Goal: Task Accomplishment & Management: Complete application form

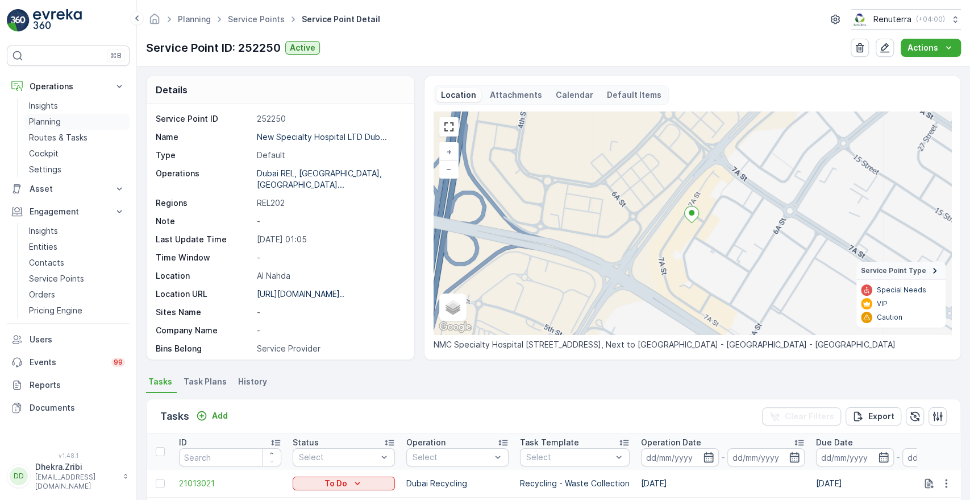
click at [49, 122] on p "Planning" at bounding box center [45, 121] width 32 height 11
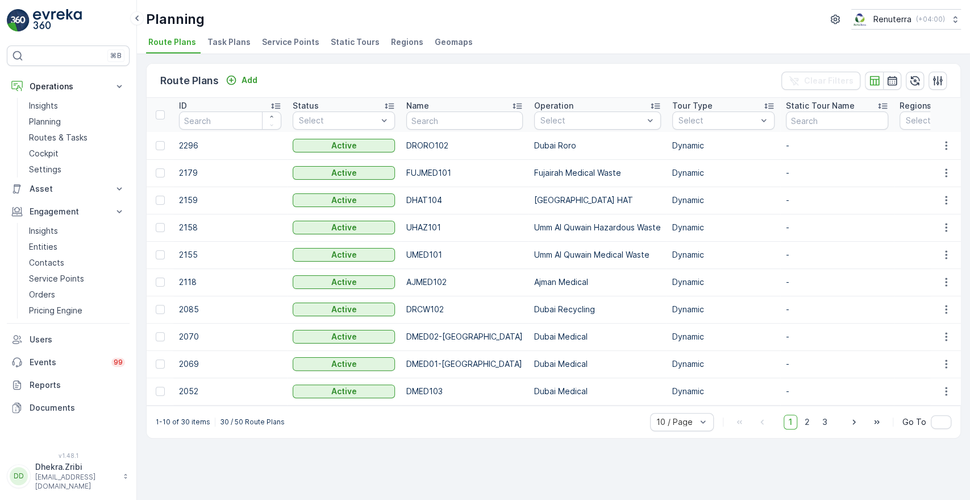
click at [283, 41] on span "Service Points" at bounding box center [290, 41] width 57 height 11
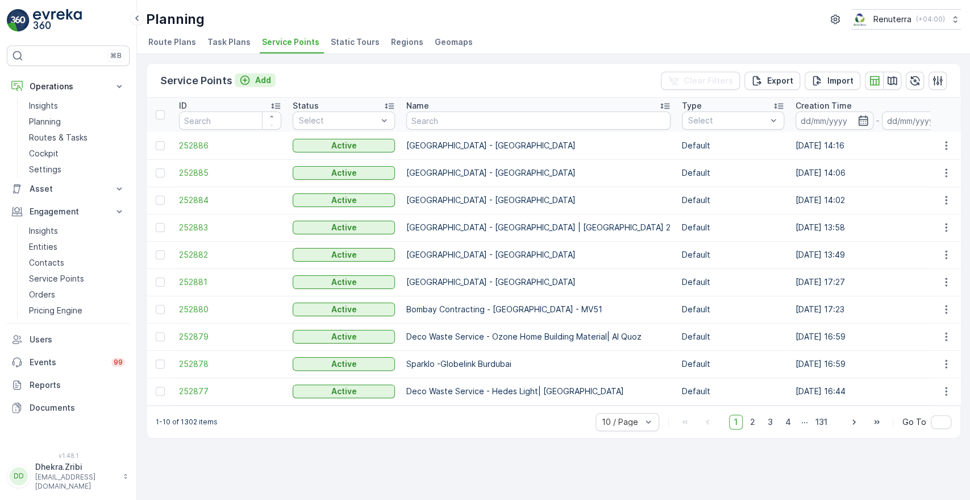
click at [263, 78] on p "Add" at bounding box center [263, 79] width 16 height 11
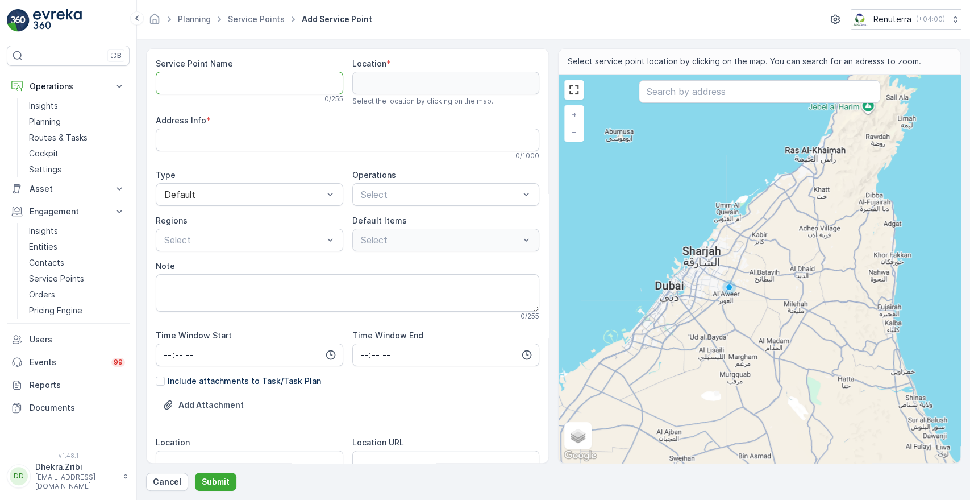
click at [225, 76] on Name "Service Point Name" at bounding box center [250, 83] width 188 height 23
paste Name "Deco Waste Service - King Auto Care | Al Quoz"
type Name "Deco Waste Service - King Auto Care | Al Quoz"
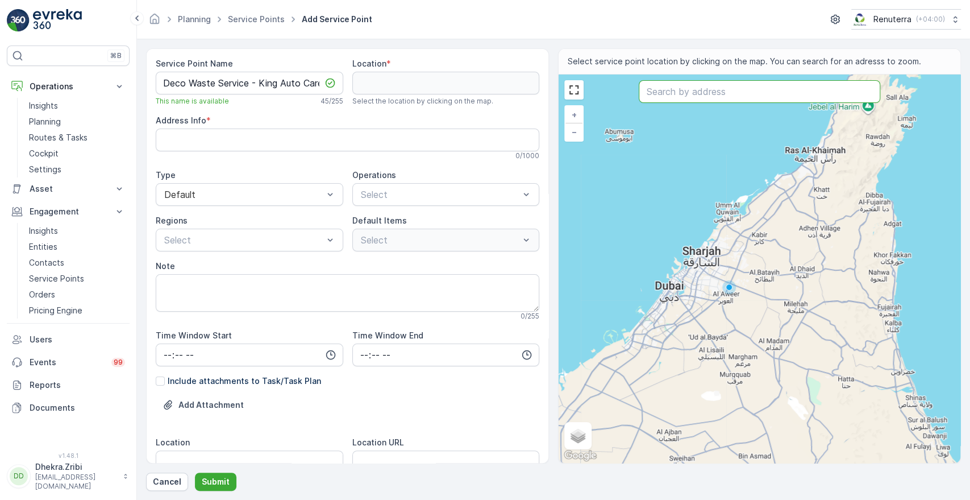
click at [723, 89] on input "text" at bounding box center [759, 91] width 241 height 23
paste input "Kings Auto Car Rental"
type input "Kings Auto Car Rental"
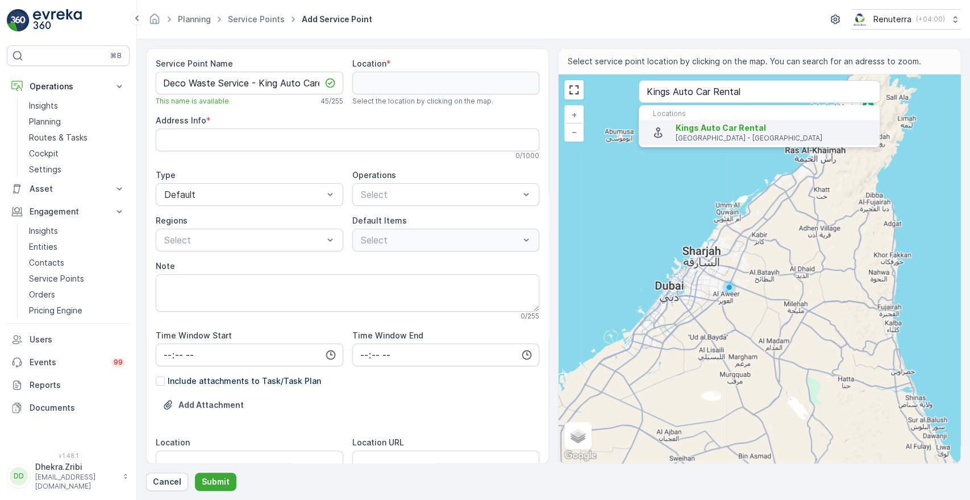
click at [693, 132] on span "Kings Auto Car Rental" at bounding box center [773, 127] width 195 height 11
type input "25.1138125,55.2359375"
type Info "467P+G93 - Al Quoz - Al Quoz Industrial Area 4 - [GEOGRAPHIC_DATA] - [GEOGRAPHI…"
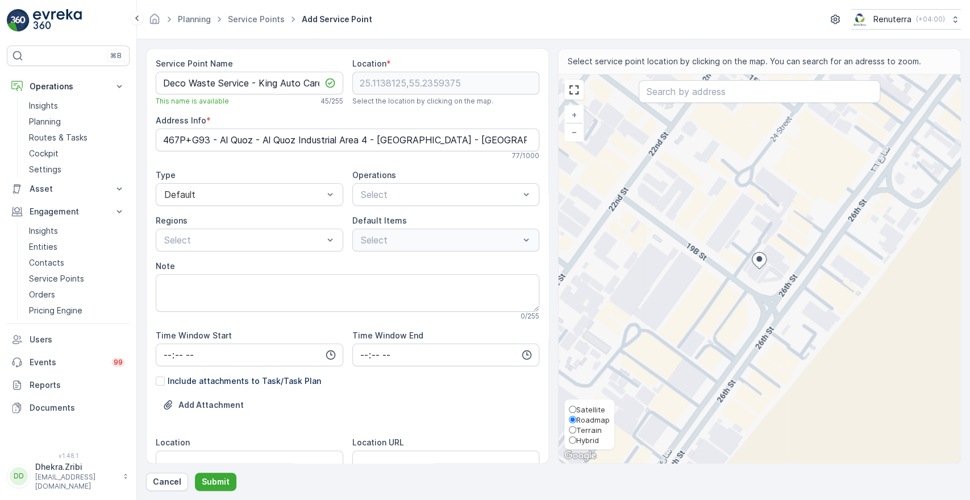
click at [585, 409] on span "Satellite" at bounding box center [590, 409] width 29 height 9
click at [576, 409] on input "Satellite" at bounding box center [572, 408] width 7 height 7
radio input "true"
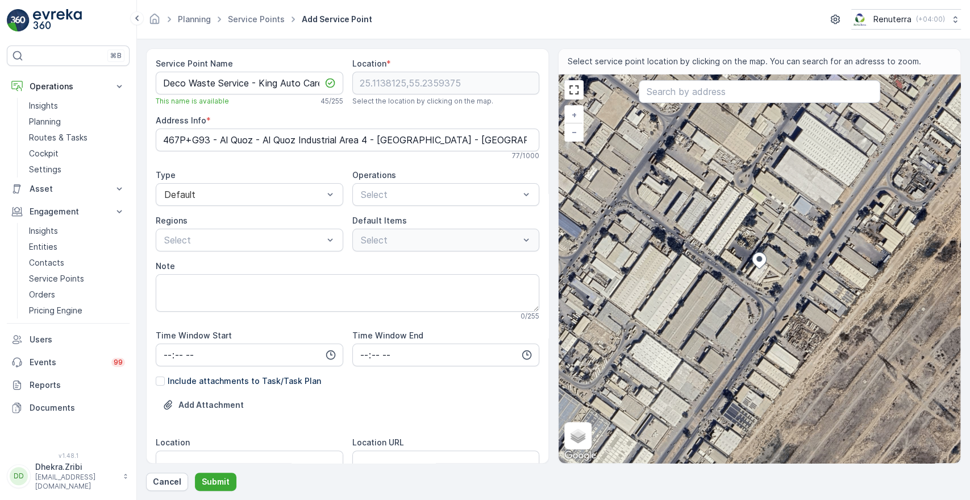
click at [786, 278] on div "+ − Satellite Roadmap Terrain Hybrid Leaflet Keyboard shortcuts Map Data Imager…" at bounding box center [760, 268] width 402 height 388
type input "25.113651392071375,55.2364387722676"
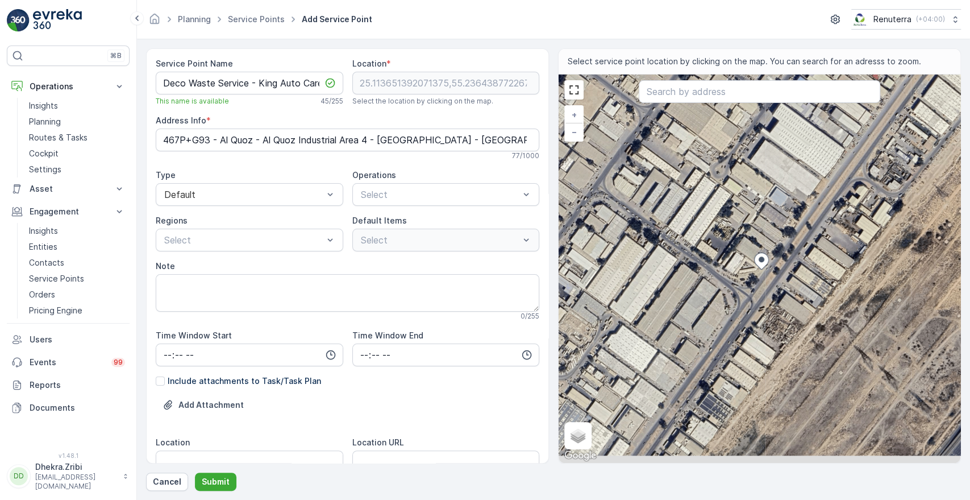
type Info "[STREET_ADDRESS]"
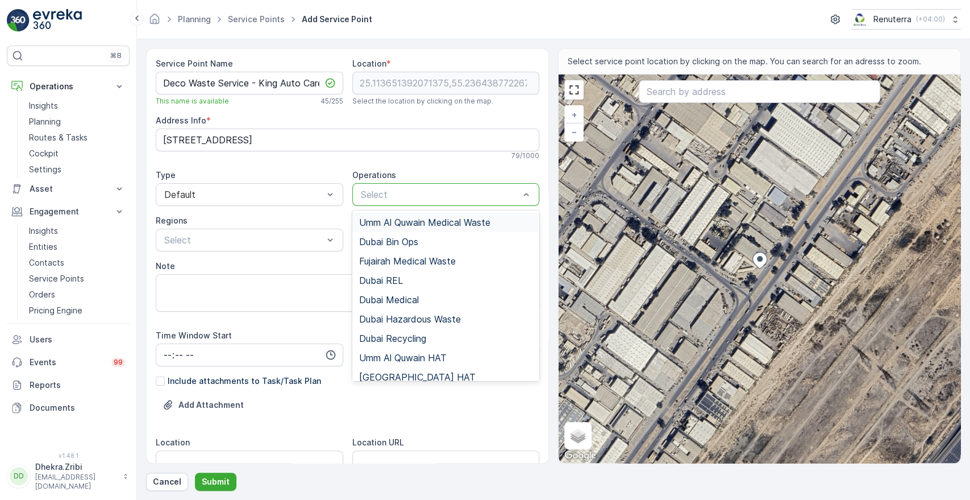
click at [393, 196] on div at bounding box center [440, 194] width 161 height 10
click at [409, 280] on div "Dubai REL" at bounding box center [446, 280] width 174 height 10
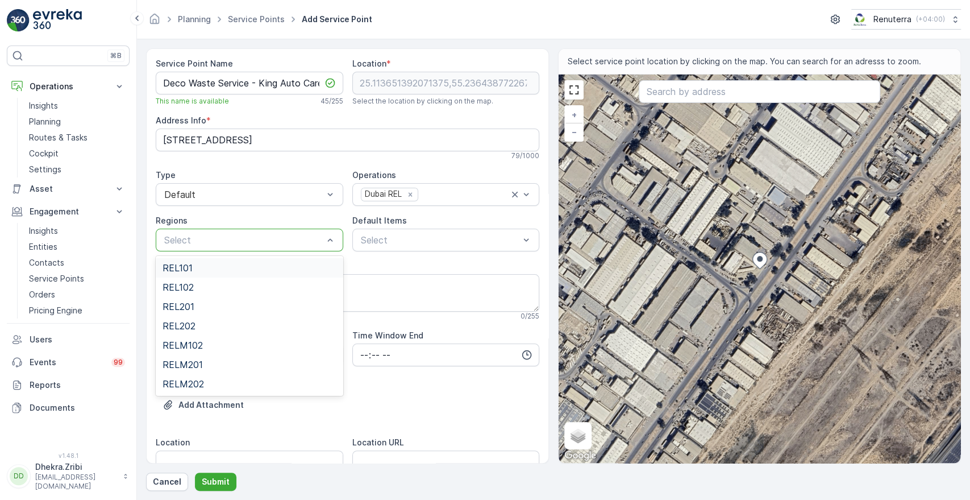
click at [288, 250] on div "Select" at bounding box center [250, 239] width 188 height 23
click at [241, 265] on div "REL101" at bounding box center [250, 268] width 174 height 10
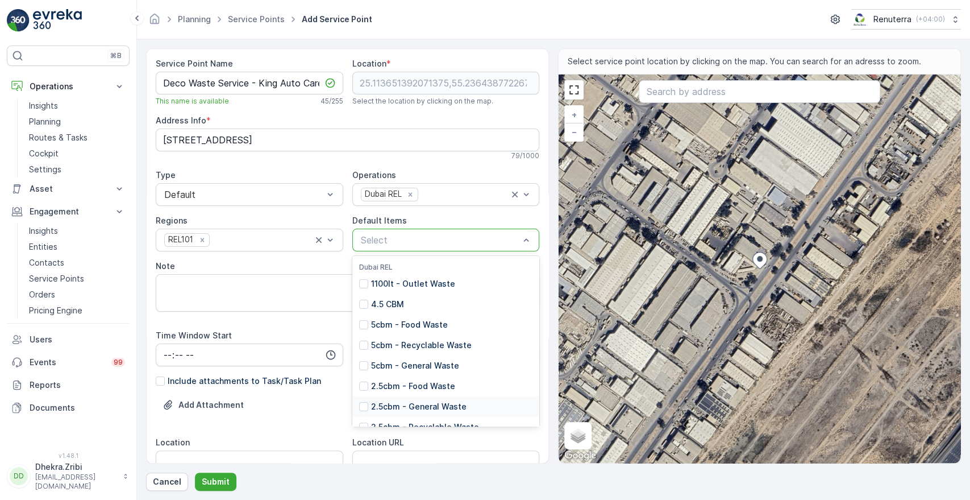
click at [425, 405] on p "2.5cbm - General Waste" at bounding box center [418, 406] width 95 height 11
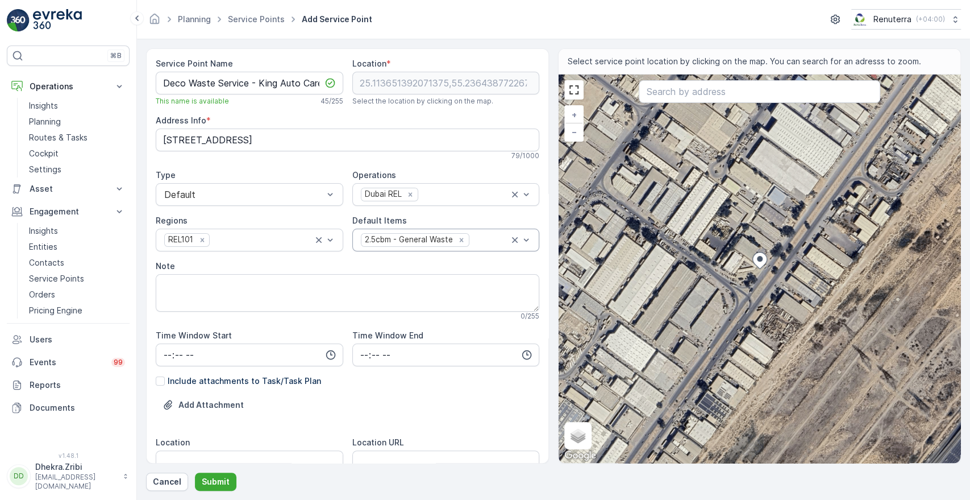
click at [523, 426] on div "Add Attachment" at bounding box center [348, 412] width 384 height 32
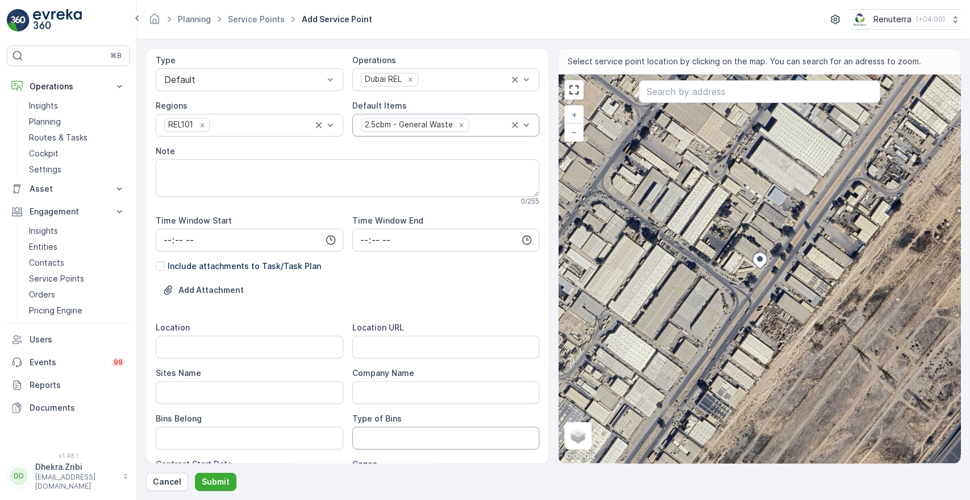
scroll to position [126, 0]
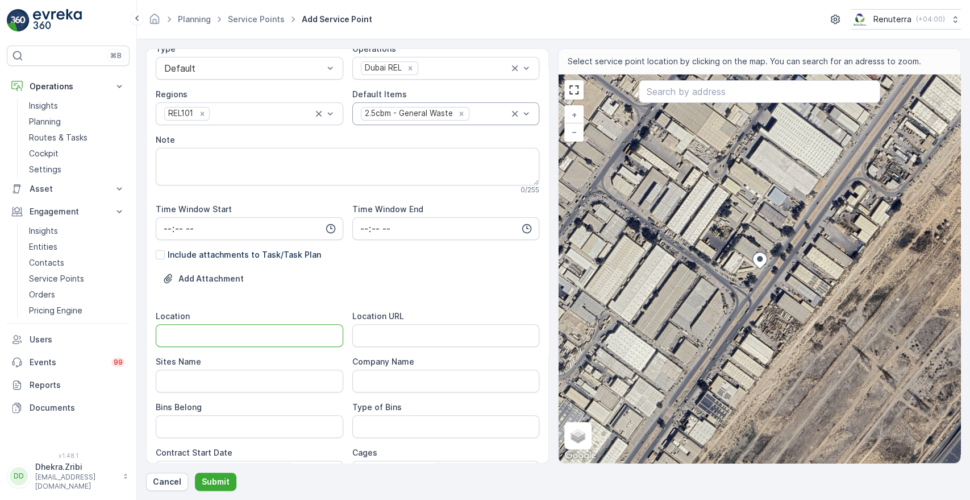
click at [234, 334] on input "Location" at bounding box center [250, 335] width 188 height 23
type input "Al Quoz"
click at [222, 384] on Name "Sites Name" at bounding box center [250, 380] width 188 height 23
type Name "Al Quoz"
click at [438, 329] on URL "Location URL" at bounding box center [446, 335] width 188 height 23
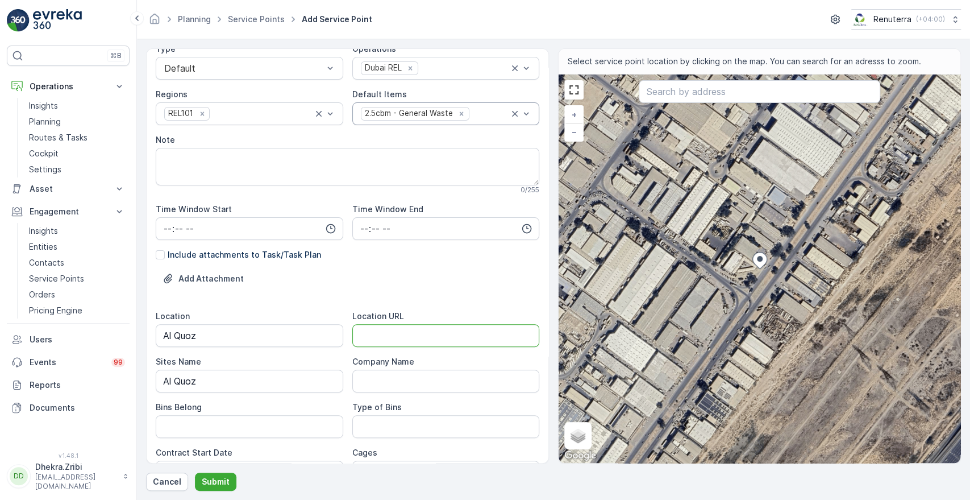
paste URL "[URL][DOMAIN_NAME]"
type URL "[URL][DOMAIN_NAME]"
click at [260, 434] on Belong "Bins Belong" at bounding box center [250, 426] width 188 height 23
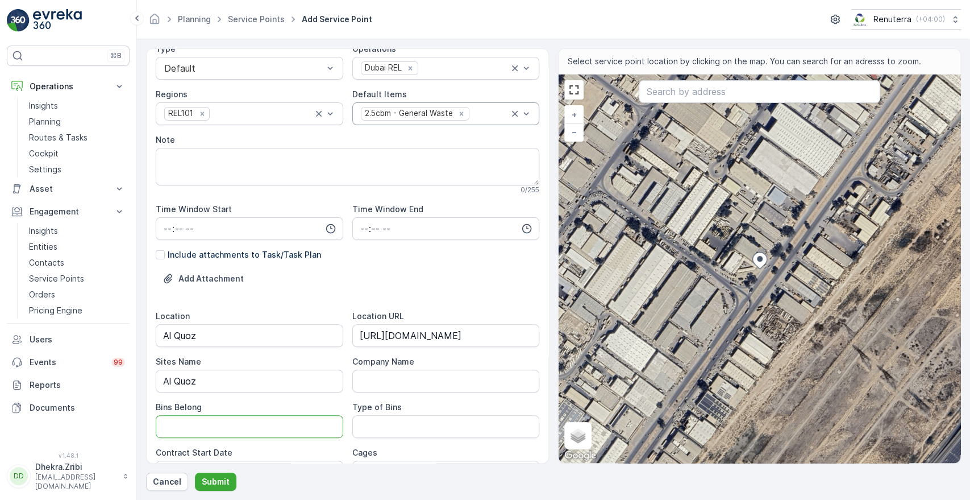
type Belong "Client"
click at [364, 423] on Bins "Type of Bins" at bounding box center [446, 426] width 188 height 23
type Bins "2.5 CBM"
click at [437, 452] on div "Cages" at bounding box center [446, 452] width 188 height 11
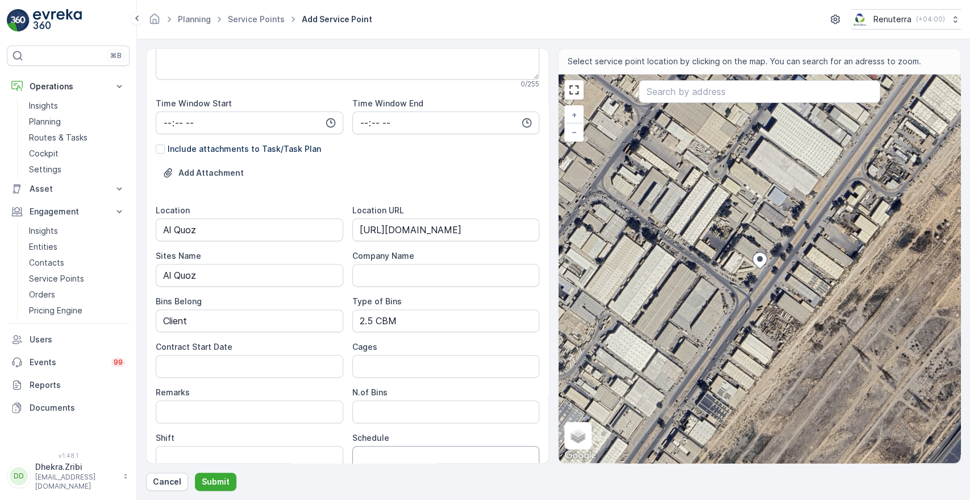
scroll to position [252, 0]
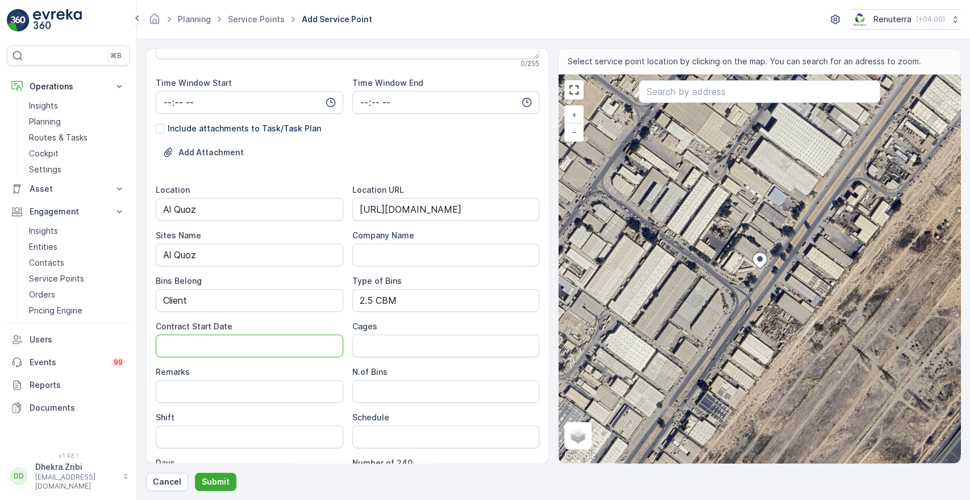
click at [296, 350] on Date "Contract Start Date" at bounding box center [250, 345] width 188 height 23
type Date "[DATE]"
click at [282, 397] on input "Remarks" at bounding box center [250, 391] width 188 height 23
click at [369, 394] on Bins "N.of Bins" at bounding box center [446, 391] width 188 height 23
type Bins "1"
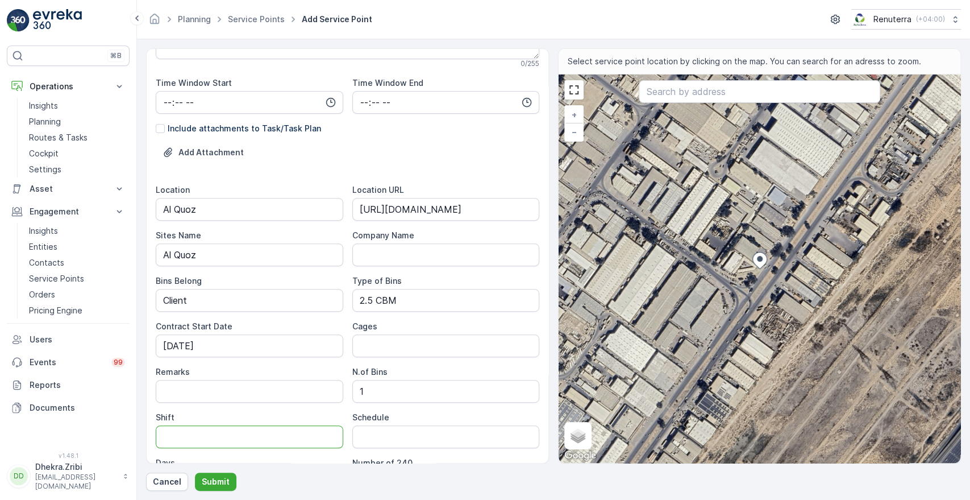
click at [226, 438] on input "Shift" at bounding box center [250, 436] width 188 height 23
type input "Day Shift"
click at [386, 433] on input "Schedule" at bounding box center [446, 436] width 188 height 23
click at [445, 443] on input "Schedule" at bounding box center [446, 436] width 188 height 23
type input "Weekly 1 Time"
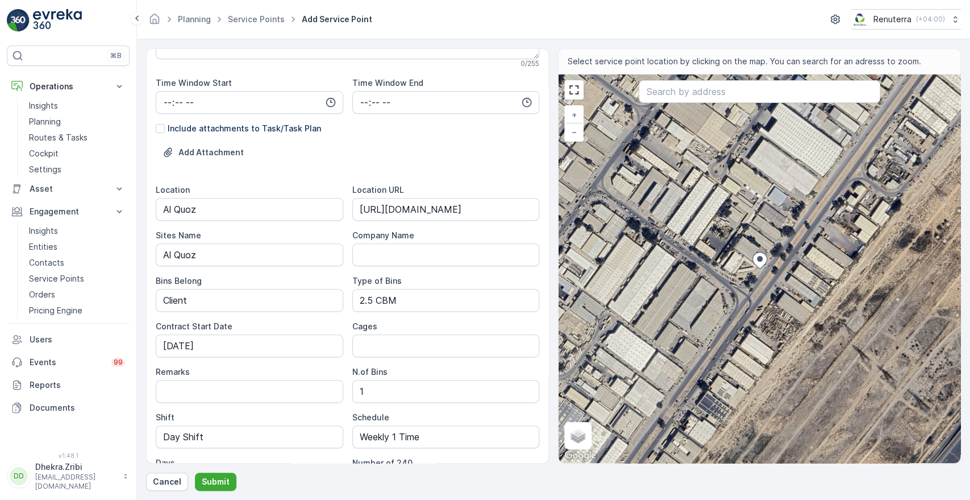
click at [411, 412] on div "Schedule" at bounding box center [446, 417] width 188 height 11
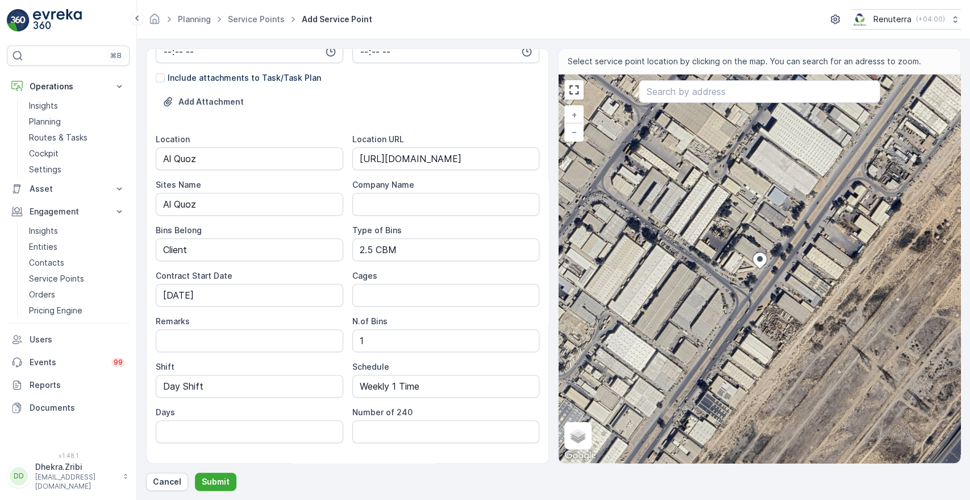
scroll to position [327, 0]
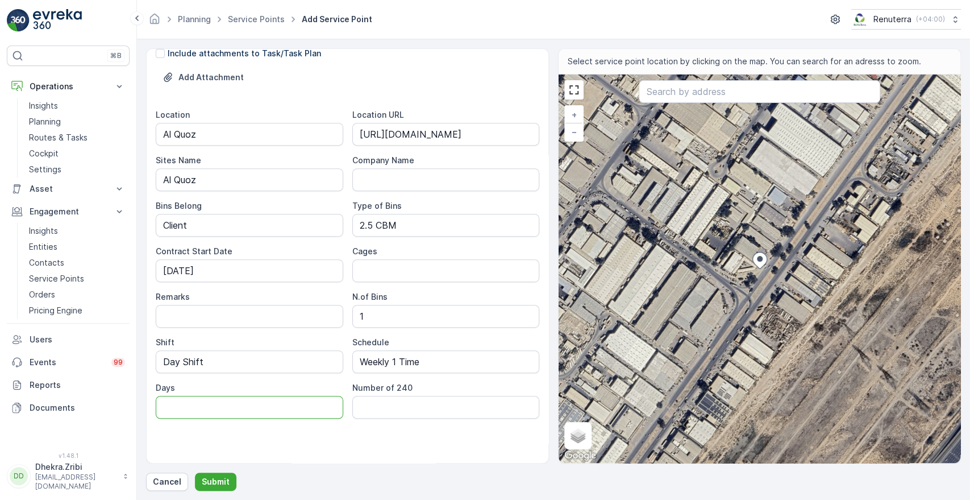
click at [304, 397] on input "Days" at bounding box center [250, 407] width 188 height 23
click at [259, 409] on input "Days" at bounding box center [250, 407] width 188 height 23
type input "Sat"
click at [218, 438] on div "Service Point Name Deco Waste Service - King Auto Care | Al Quoz This name is a…" at bounding box center [348, 97] width 384 height 733
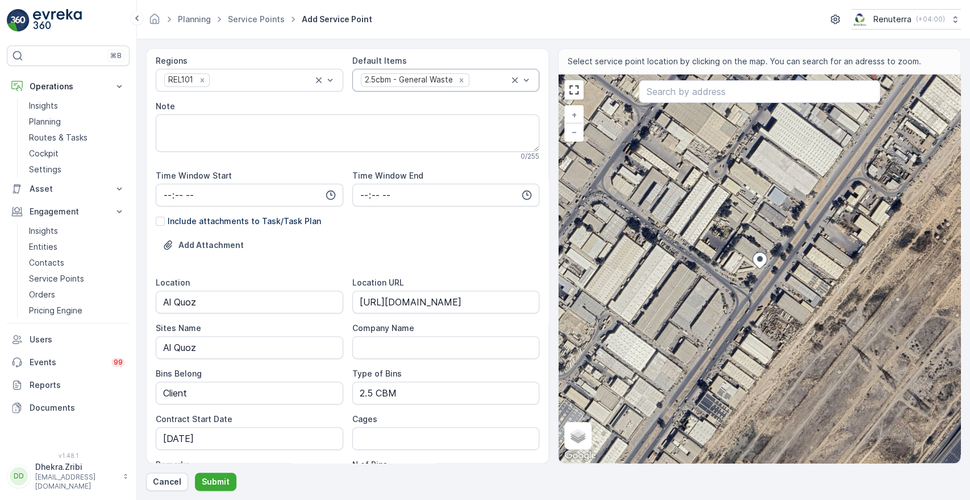
scroll to position [0, 0]
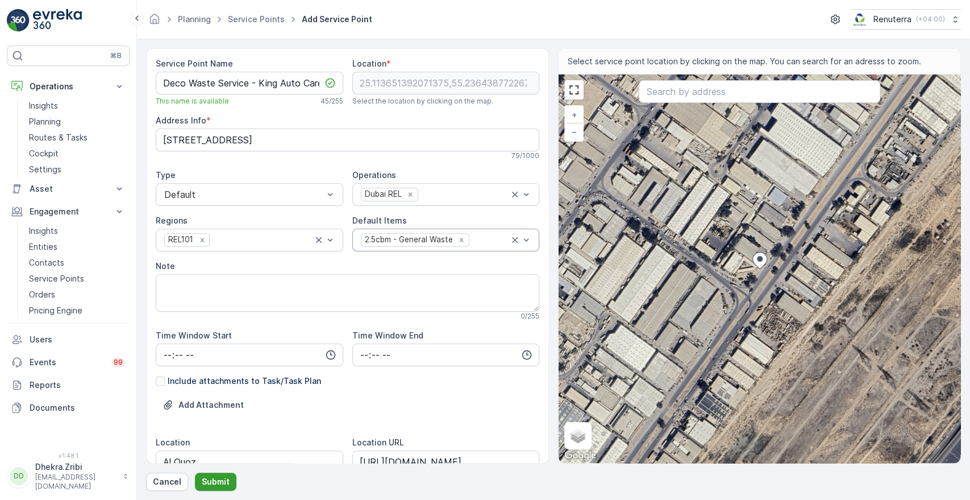
click at [212, 489] on button "Submit" at bounding box center [215, 481] width 41 height 18
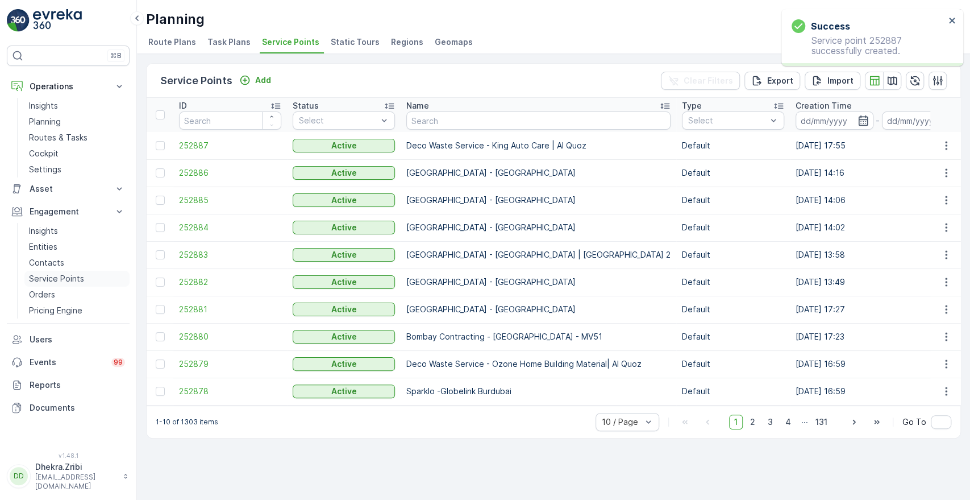
click at [48, 276] on p "Service Points" at bounding box center [56, 278] width 55 height 11
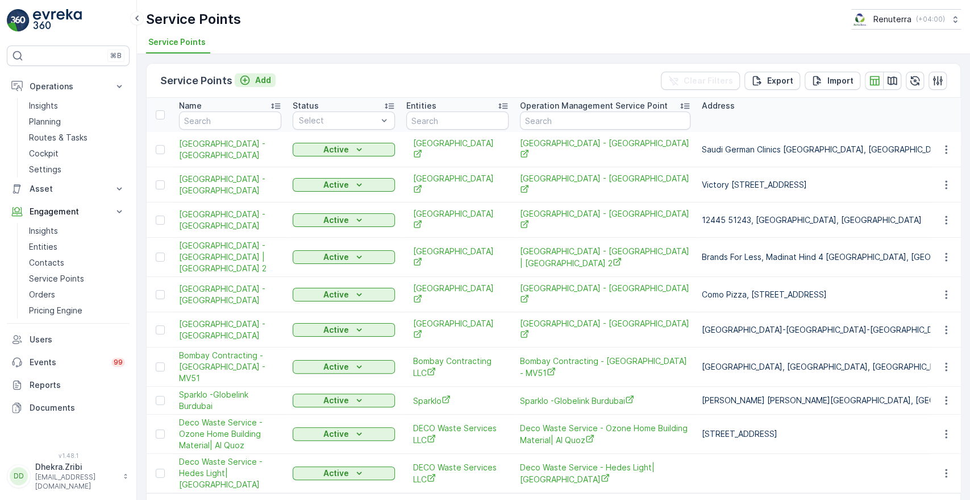
click at [265, 80] on p "Add" at bounding box center [263, 79] width 16 height 11
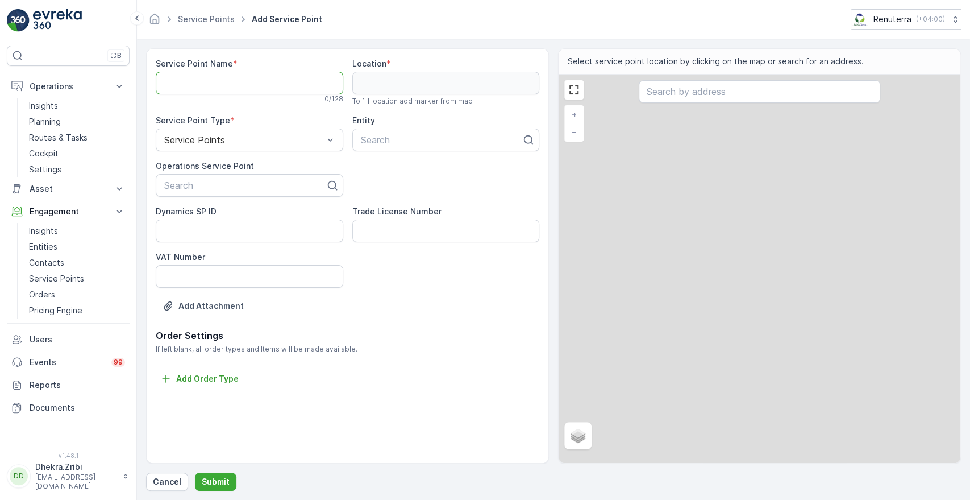
click at [265, 80] on Name "Service Point Name" at bounding box center [250, 83] width 188 height 23
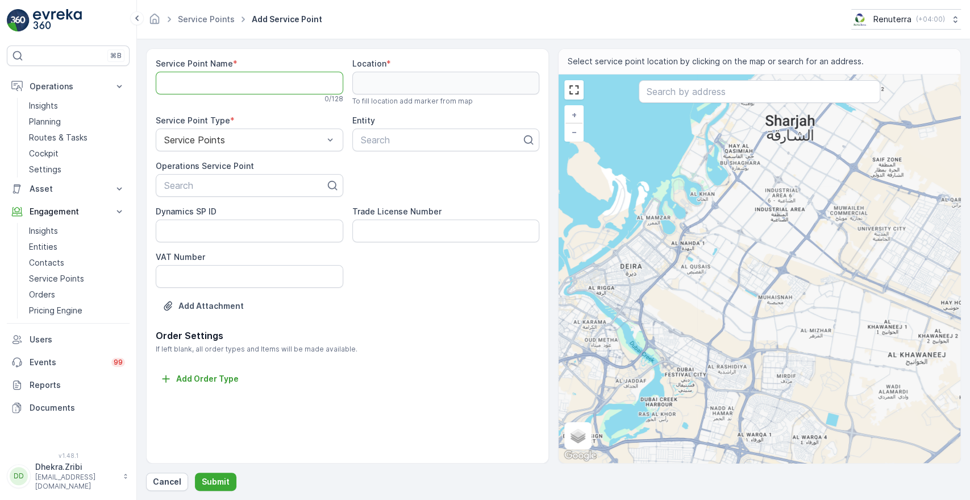
click at [215, 89] on Name "Service Point Name" at bounding box center [250, 83] width 188 height 23
paste Name "Deco Waste Service - King Auto Care | Al Quoz"
type Name "Deco Waste Service - King Auto Care | Al Quoz"
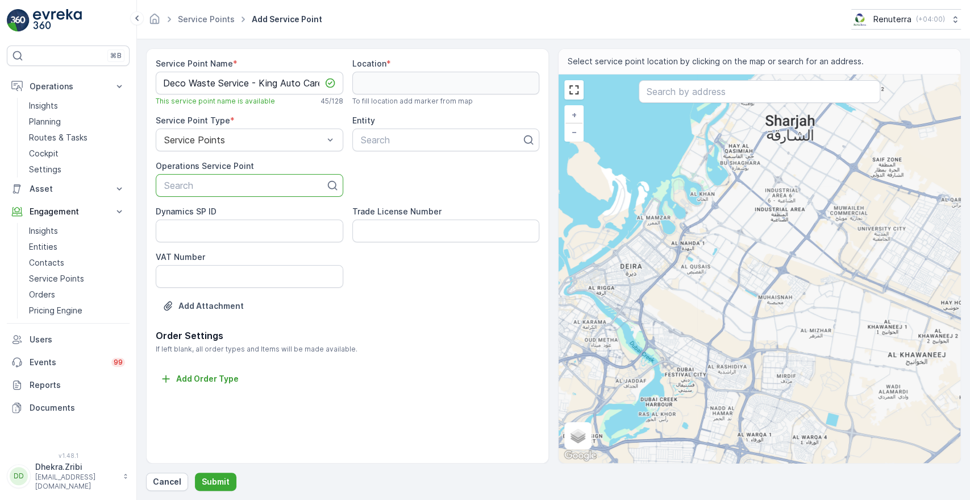
click at [192, 186] on div at bounding box center [245, 185] width 164 height 10
paste input "Deco Waste Service - King Auto Care | Al Quoz"
type input "Deco Waste Service - King Auto Care | Al Quoz"
click at [185, 208] on span "Deco Waste Service - King Auto Care | Al Quoz" at bounding box center [250, 218] width 174 height 20
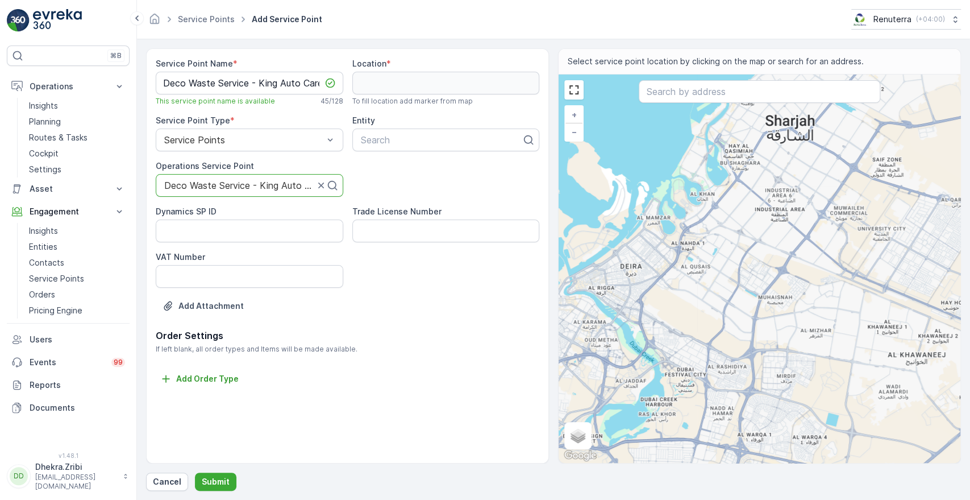
scroll to position [0, 0]
click at [430, 136] on div at bounding box center [442, 140] width 164 height 10
type input "dec"
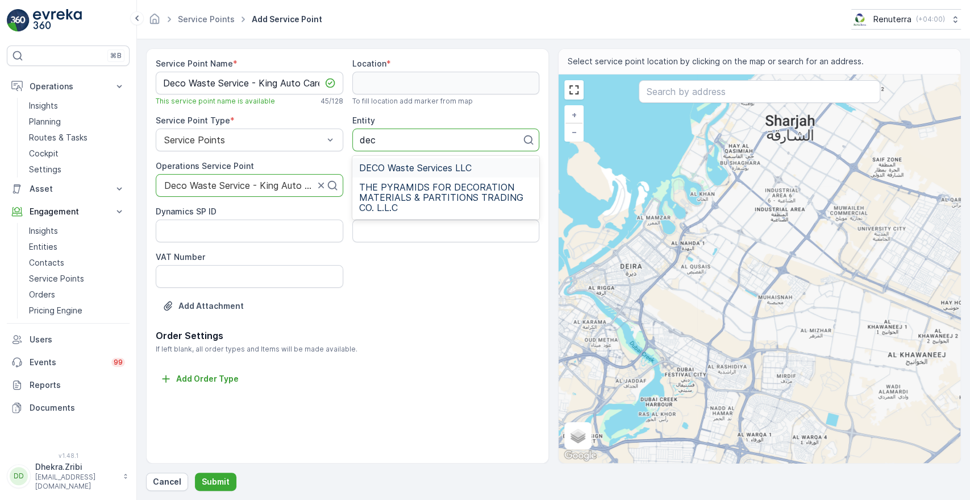
click at [383, 172] on span "DECO Waste Services LLC" at bounding box center [415, 168] width 113 height 10
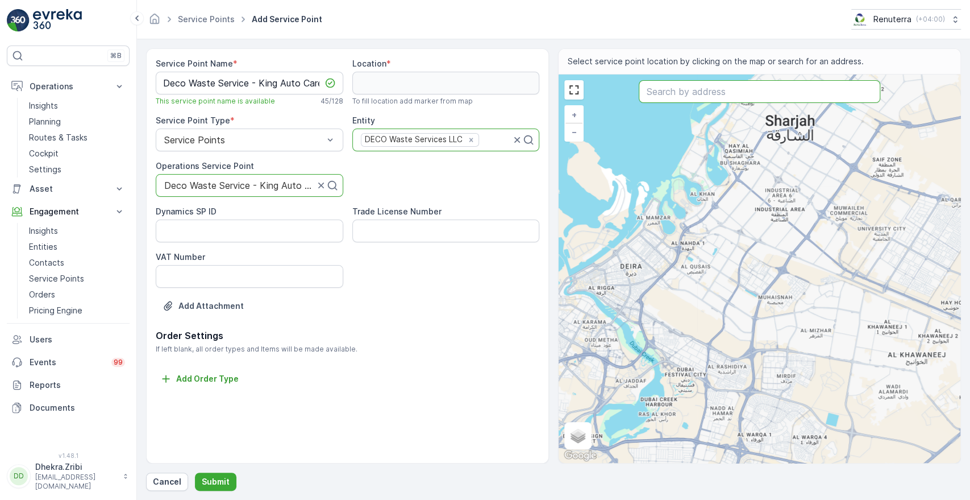
click at [667, 92] on input "text" at bounding box center [759, 91] width 241 height 23
paste input "Kings Auto Car Rental"
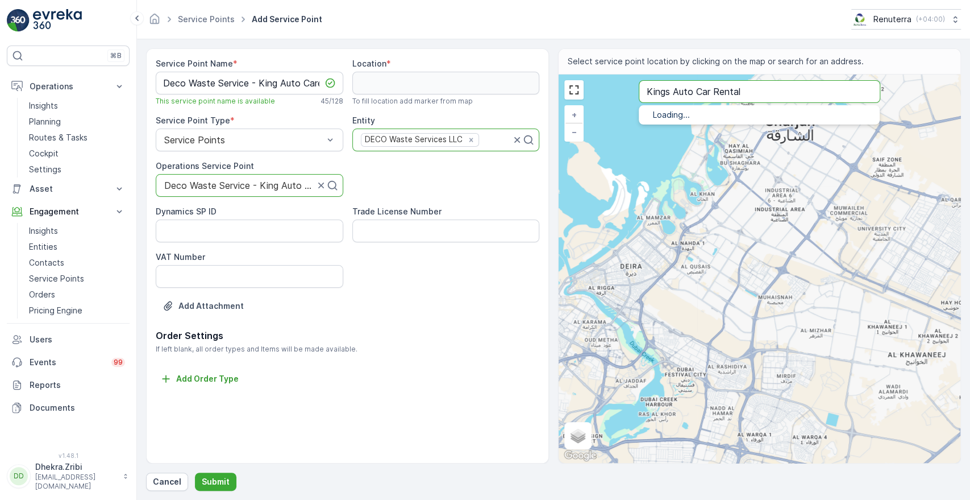
type input "Kings Auto Car Rental"
click at [698, 129] on span "Kings Auto Car Rental" at bounding box center [721, 128] width 90 height 10
type input "25.1138125,55.2359375"
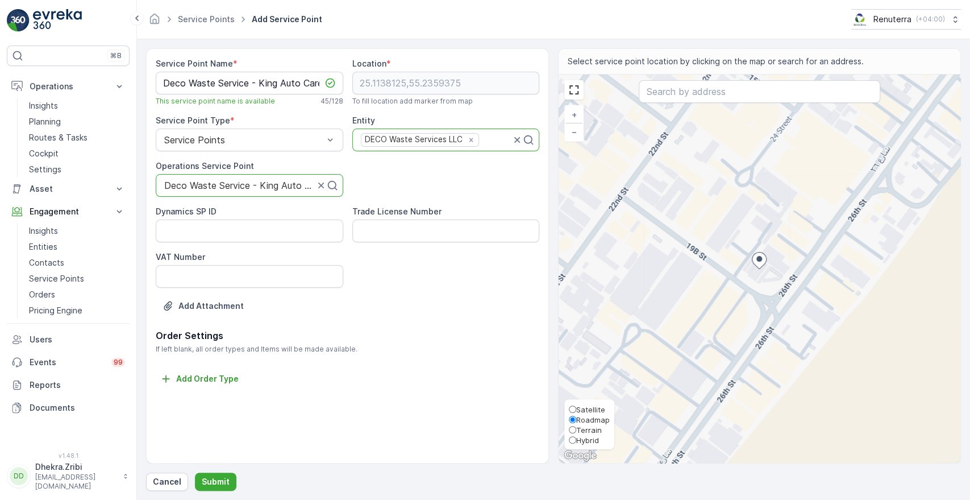
click at [583, 409] on span "Satellite" at bounding box center [590, 409] width 29 height 9
click at [576, 409] on input "Satellite" at bounding box center [572, 408] width 7 height 7
radio input "true"
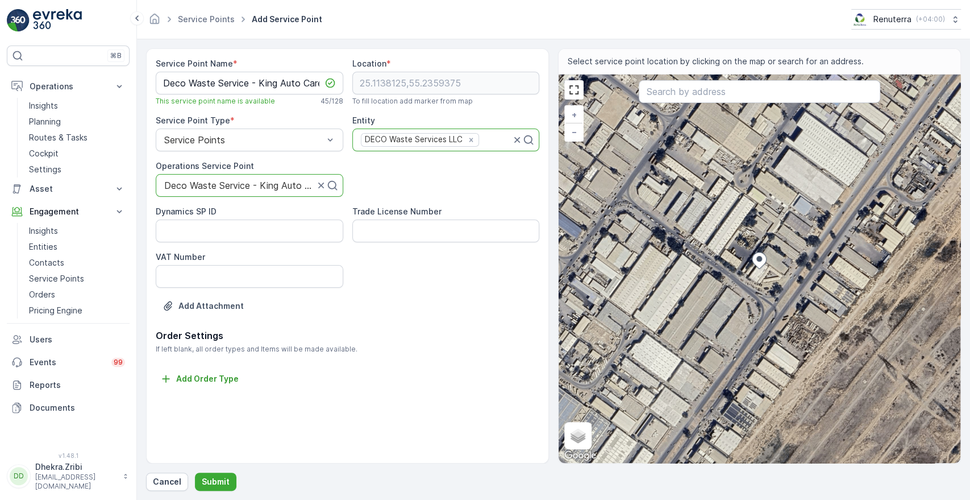
click at [783, 279] on div "+ − Satellite Roadmap Terrain Hybrid Leaflet Keyboard shortcuts Map Data Imager…" at bounding box center [760, 268] width 402 height 388
type input "25.11364167429918,55.23638513230129"
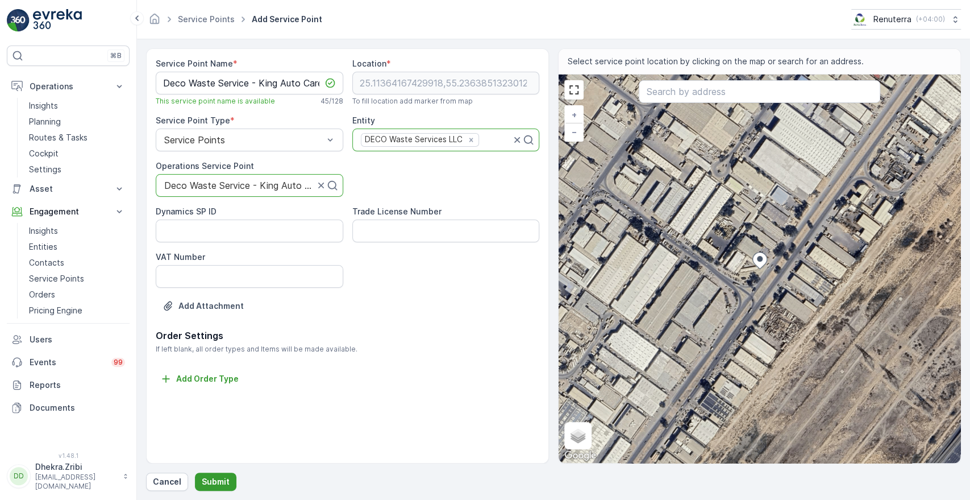
click at [209, 484] on p "Submit" at bounding box center [216, 481] width 28 height 11
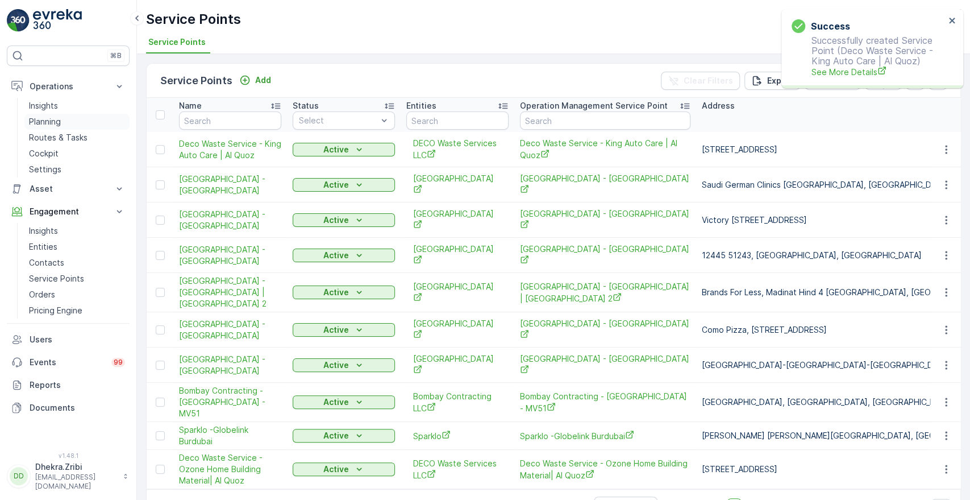
click at [52, 123] on p "Planning" at bounding box center [45, 121] width 32 height 11
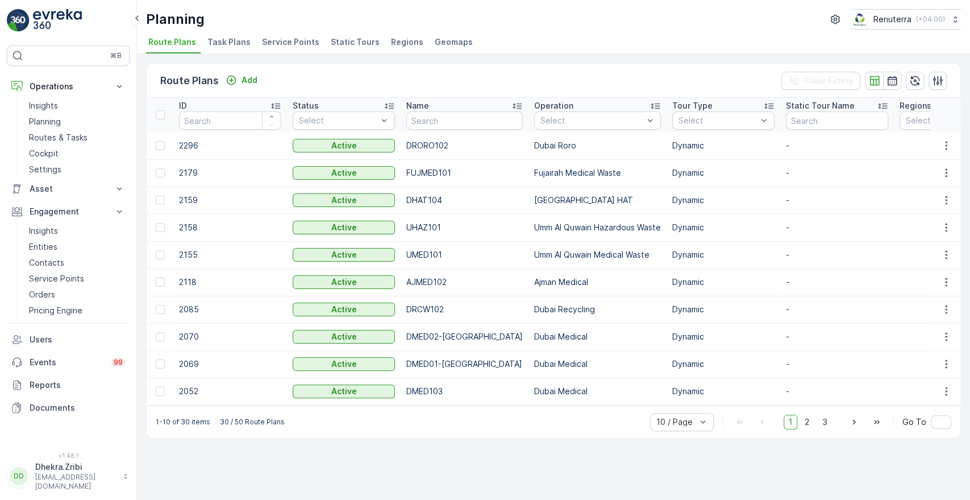
click at [292, 40] on span "Service Points" at bounding box center [290, 41] width 57 height 11
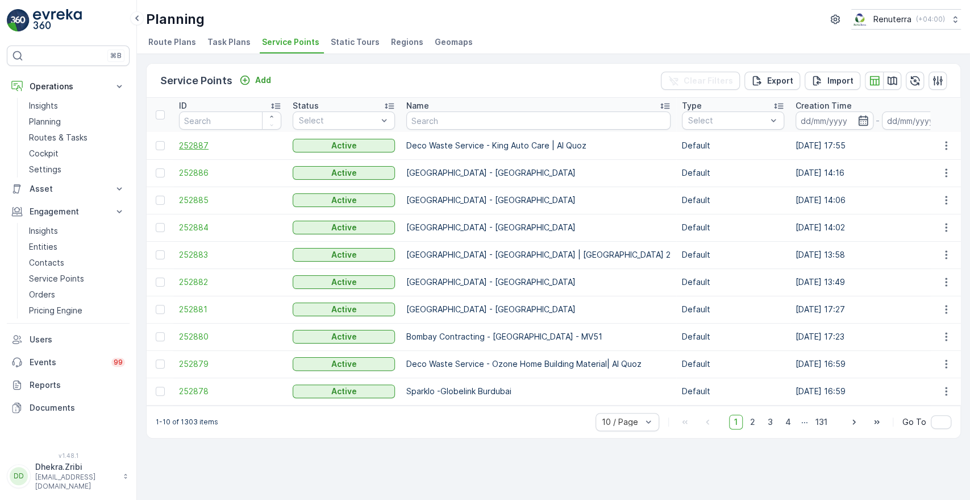
click at [191, 147] on span "252887" at bounding box center [230, 145] width 102 height 11
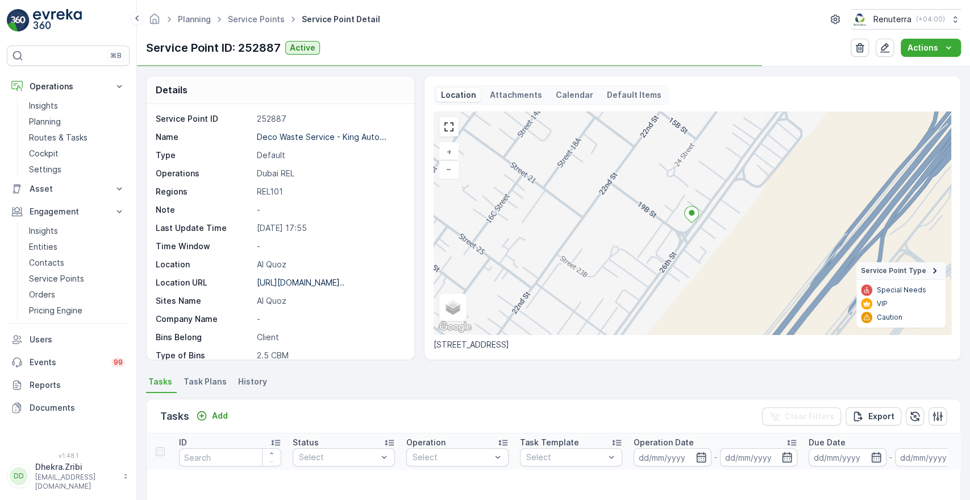
click at [221, 381] on span "Task Plans" at bounding box center [205, 381] width 43 height 11
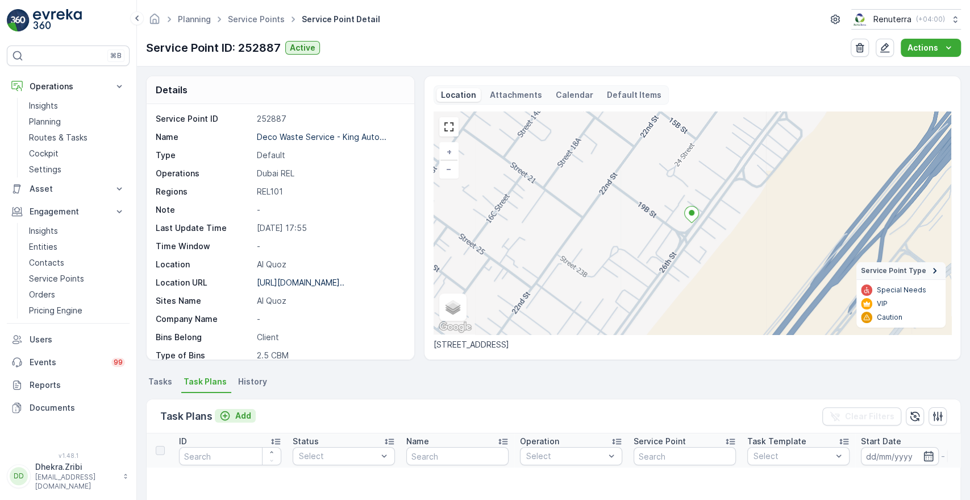
click at [248, 416] on p "Add" at bounding box center [243, 415] width 16 height 11
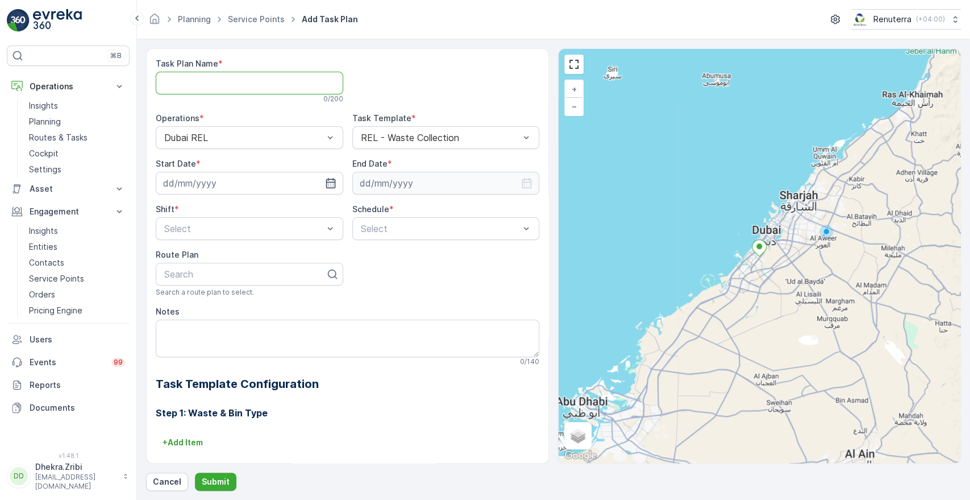
click at [285, 82] on Name "Task Plan Name" at bounding box center [250, 83] width 188 height 23
type Name "REL001"
click at [282, 185] on input at bounding box center [250, 183] width 188 height 23
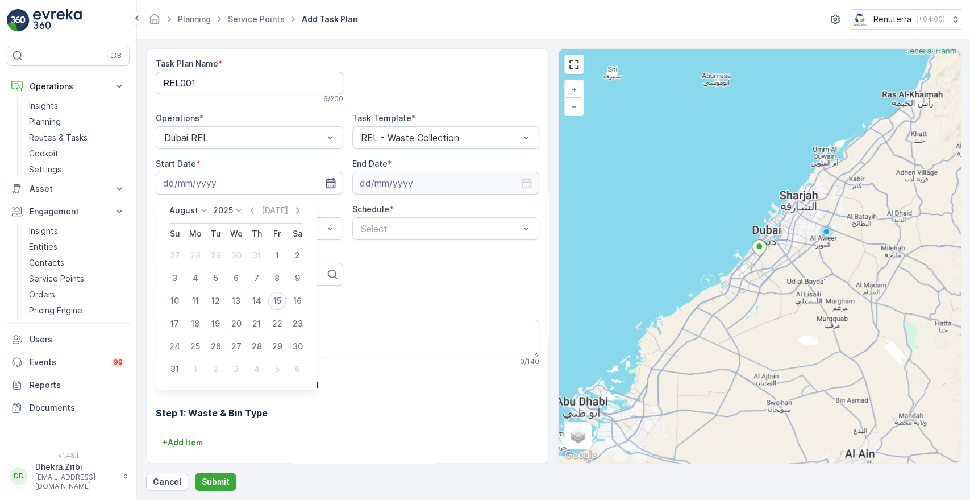
click at [274, 296] on div "15" at bounding box center [277, 301] width 18 height 18
type input "[DATE]"
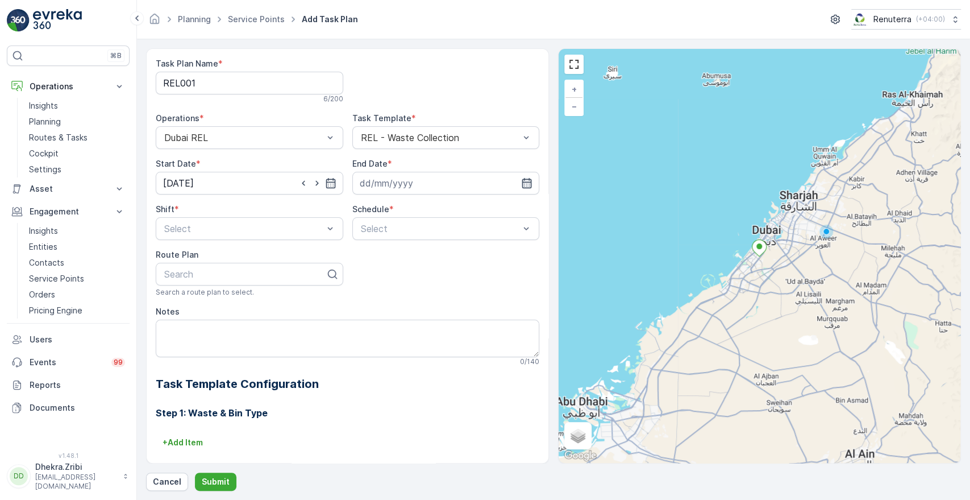
click at [524, 183] on icon "button" at bounding box center [527, 183] width 10 height 10
click at [430, 205] on icon at bounding box center [433, 210] width 11 height 11
click at [426, 313] on span "2026" at bounding box center [424, 316] width 19 height 11
click at [396, 211] on icon at bounding box center [398, 210] width 11 height 11
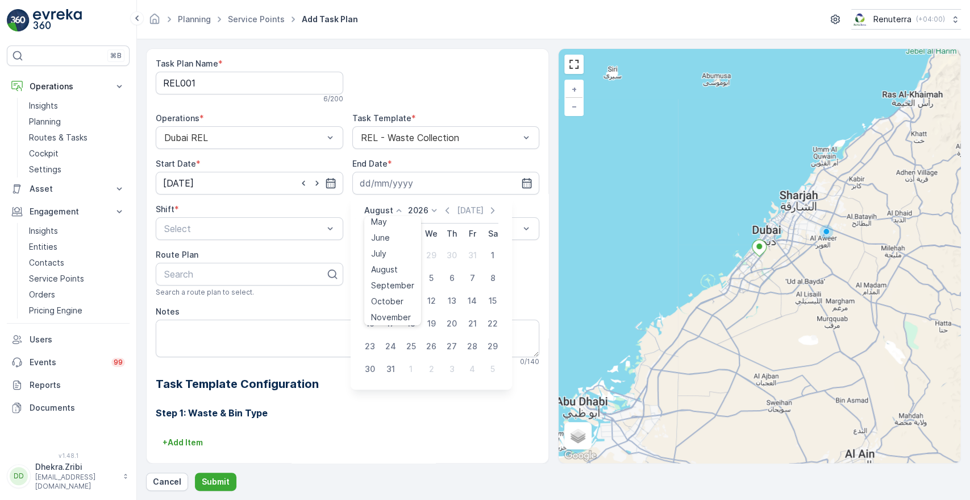
scroll to position [86, 0]
click at [401, 315] on span "December" at bounding box center [391, 314] width 40 height 11
click at [452, 350] on div "31" at bounding box center [452, 346] width 18 height 18
type input "[DATE]"
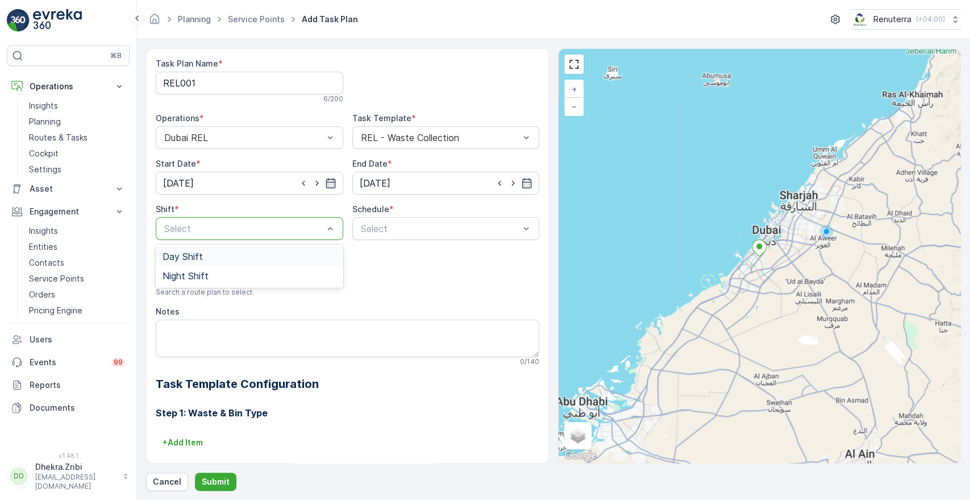
click at [291, 232] on div at bounding box center [243, 228] width 161 height 10
click at [209, 261] on div "Day Shift" at bounding box center [250, 256] width 174 height 10
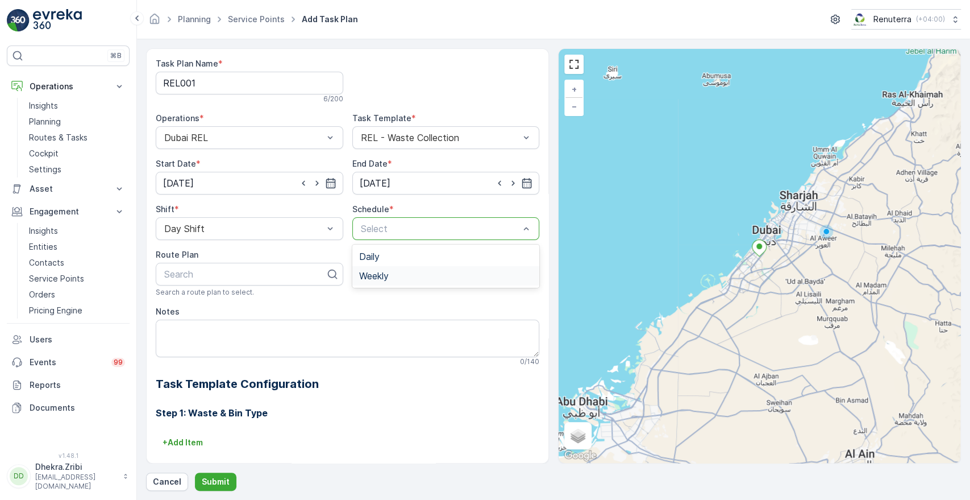
click at [365, 276] on span "Weekly" at bounding box center [374, 276] width 30 height 10
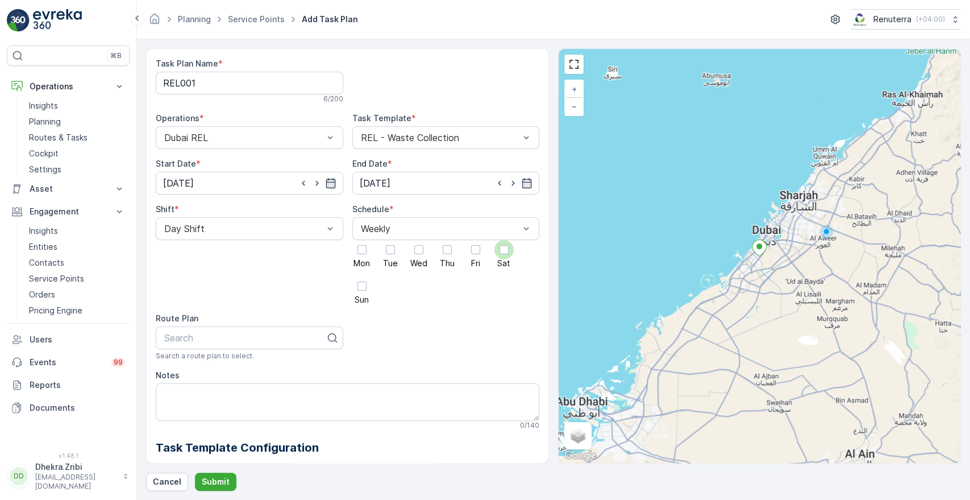
click at [505, 254] on div at bounding box center [504, 249] width 9 height 9
click at [504, 240] on input "Sat" at bounding box center [504, 240] width 0 height 0
click at [235, 348] on div "Search" at bounding box center [250, 337] width 188 height 23
click at [226, 346] on div "Search" at bounding box center [250, 337] width 188 height 23
type input "drel"
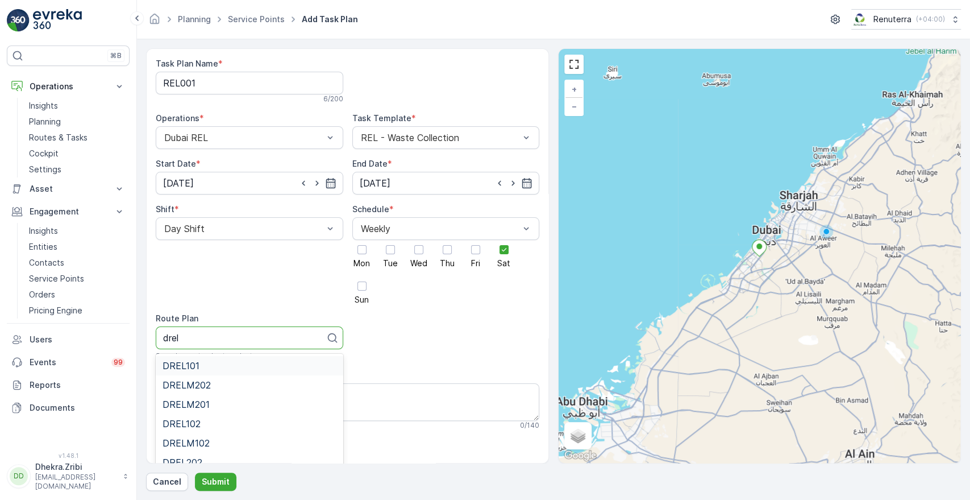
click at [176, 372] on div "DREL101" at bounding box center [250, 365] width 188 height 19
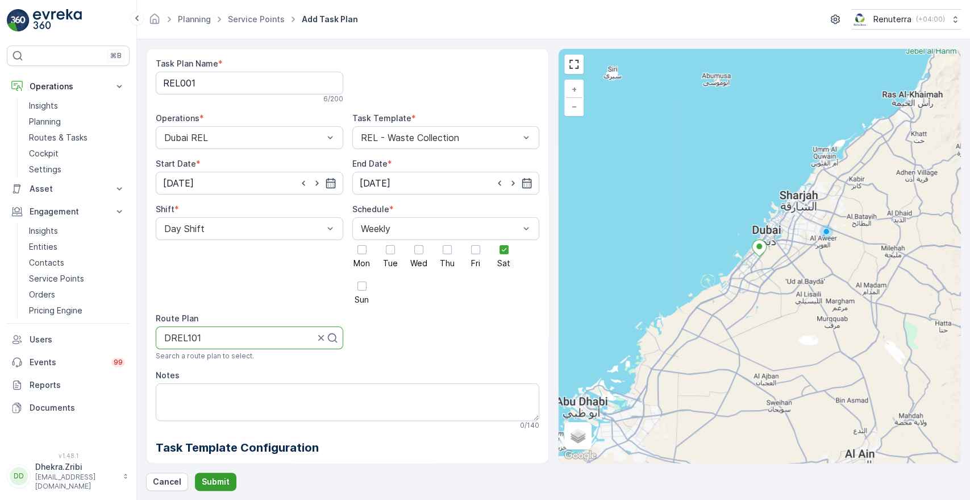
click at [220, 478] on p "Submit" at bounding box center [216, 481] width 28 height 11
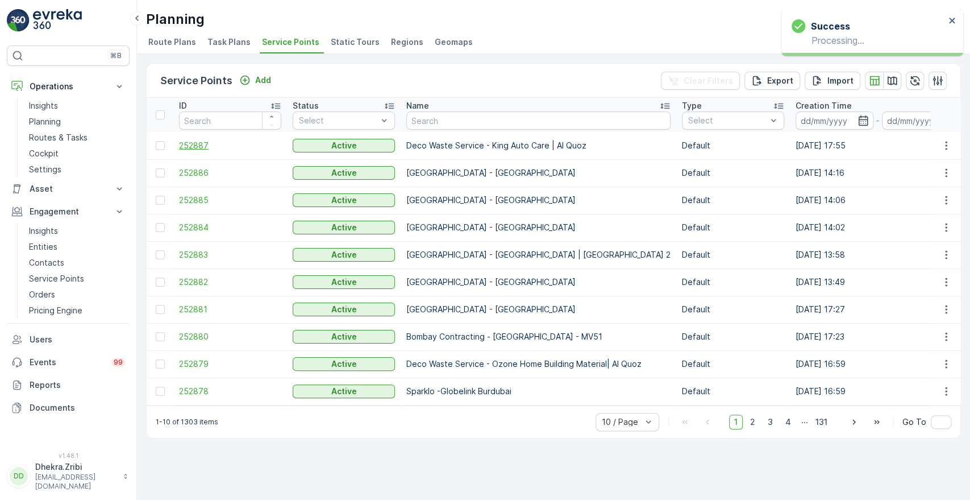
click at [192, 147] on span "252887" at bounding box center [230, 145] width 102 height 11
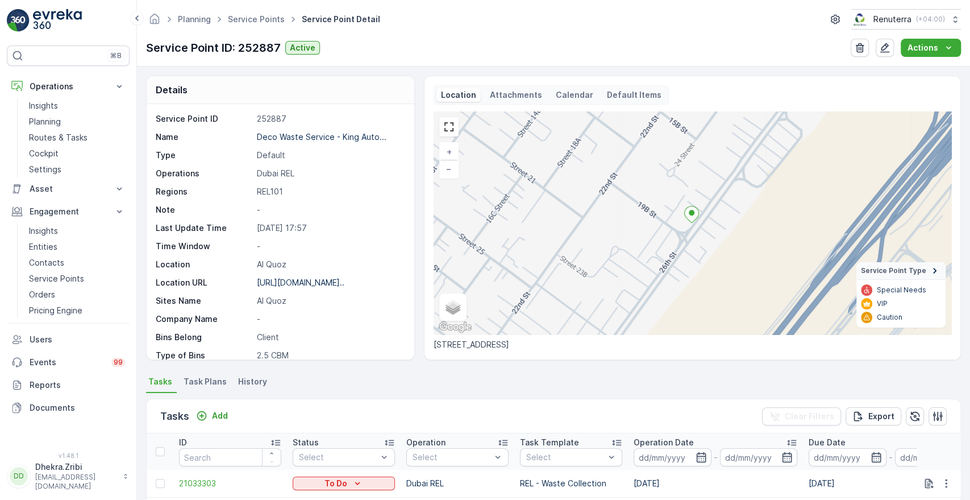
click at [200, 381] on span "Task Plans" at bounding box center [205, 381] width 43 height 11
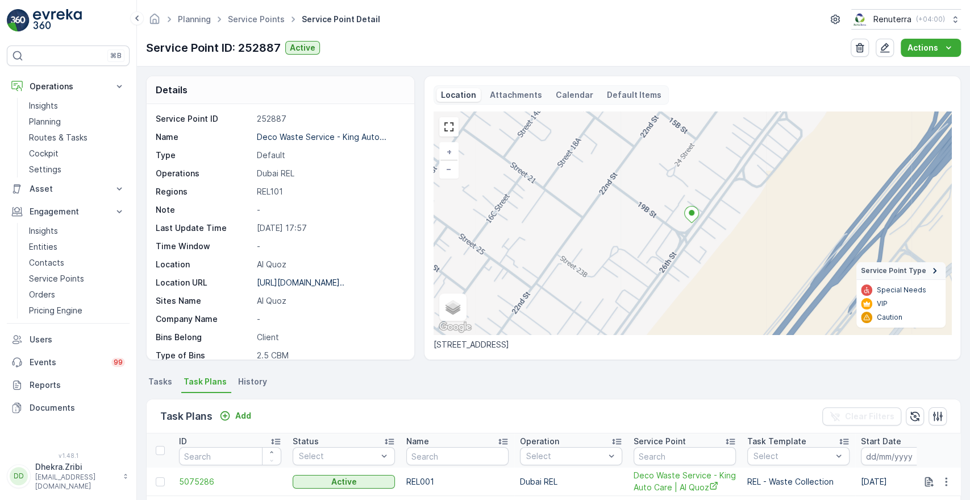
scroll to position [264, 0]
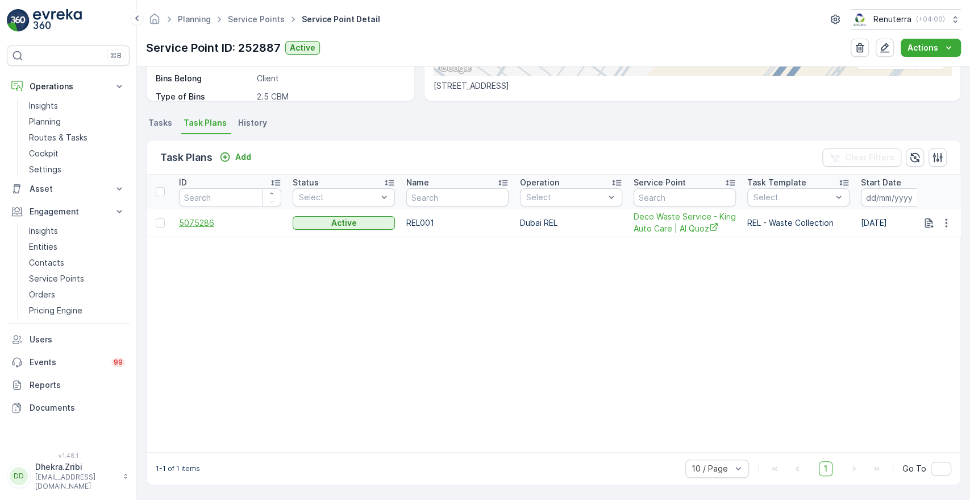
click at [200, 217] on span "5075286" at bounding box center [230, 222] width 102 height 11
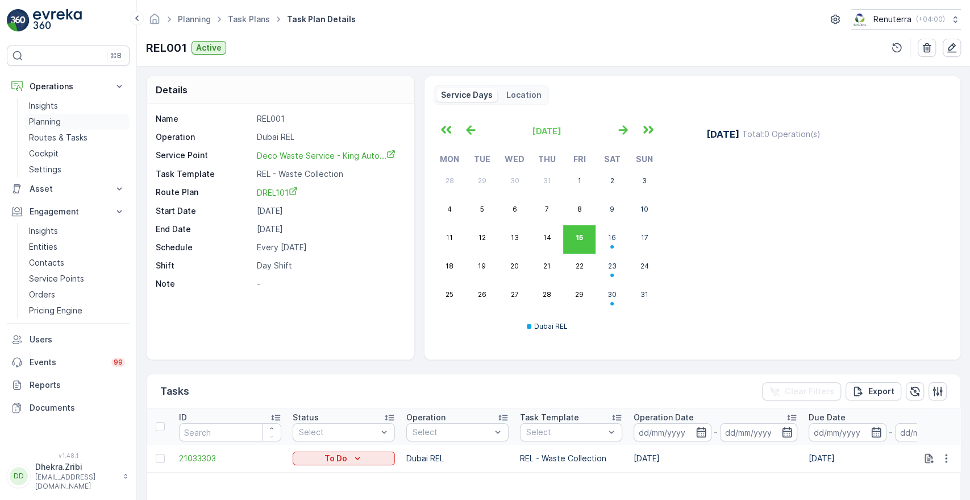
click at [47, 124] on p "Planning" at bounding box center [45, 121] width 32 height 11
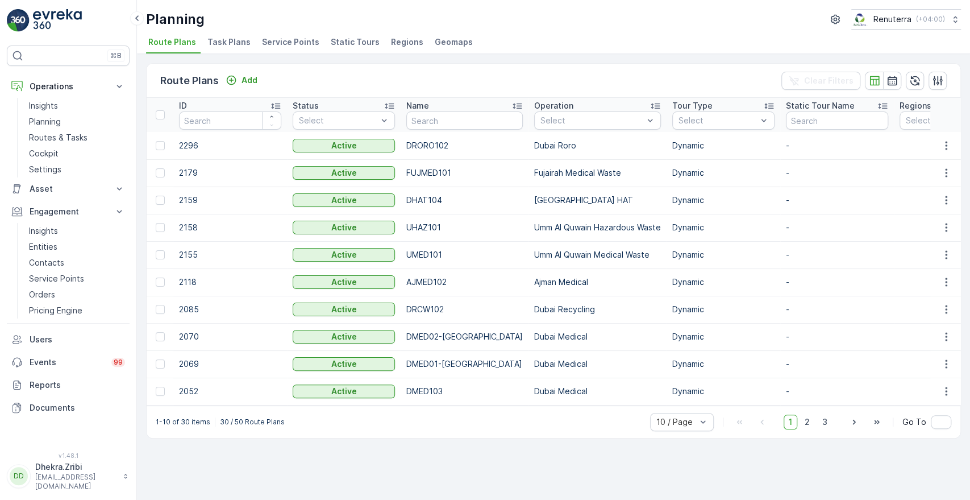
click at [281, 48] on li "Service Points" at bounding box center [292, 43] width 64 height 19
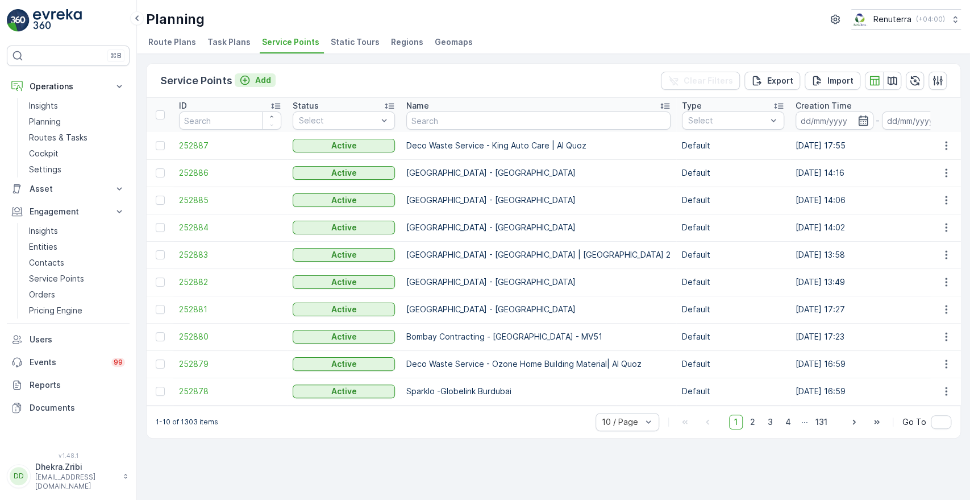
click at [265, 85] on button "Add" at bounding box center [255, 80] width 41 height 14
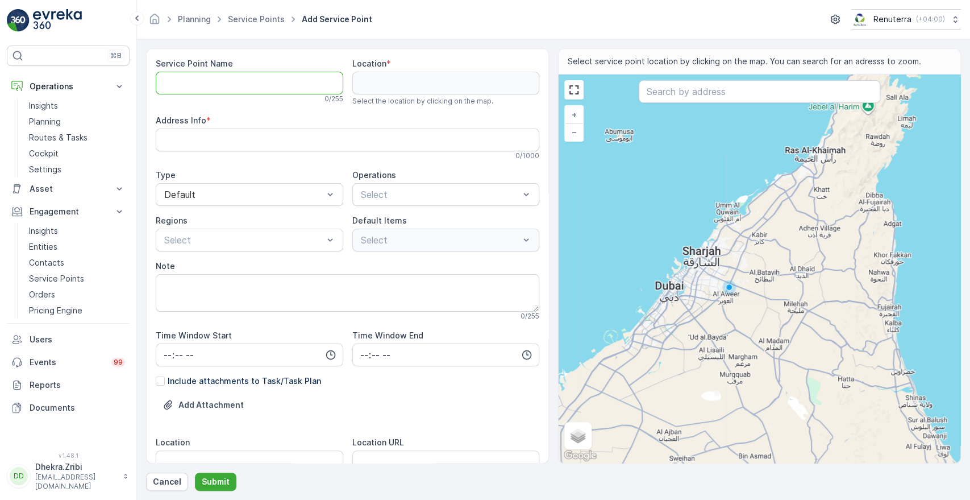
click at [230, 90] on Name "Service Point Name" at bounding box center [250, 83] width 188 height 23
paste Name "Deco Waste Service - Iqraa Building Materials | Al Quoz"
type Name "Deco Waste Service - Iqraa Building Materials | Al Quoz"
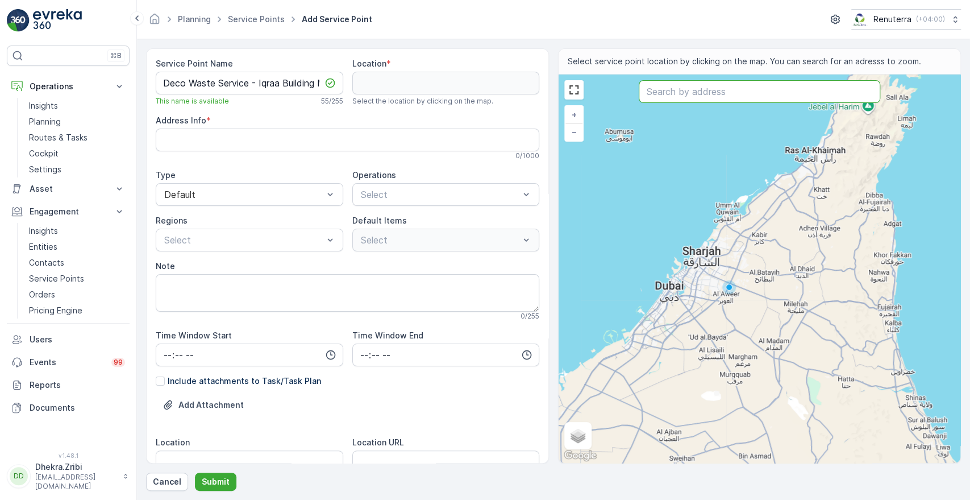
click at [707, 96] on input "text" at bounding box center [759, 91] width 241 height 23
paste input "Wheellab Auto Accessories Fitting L.L.C"
type input "Wheellab Auto Accessories Fitting L.L.C"
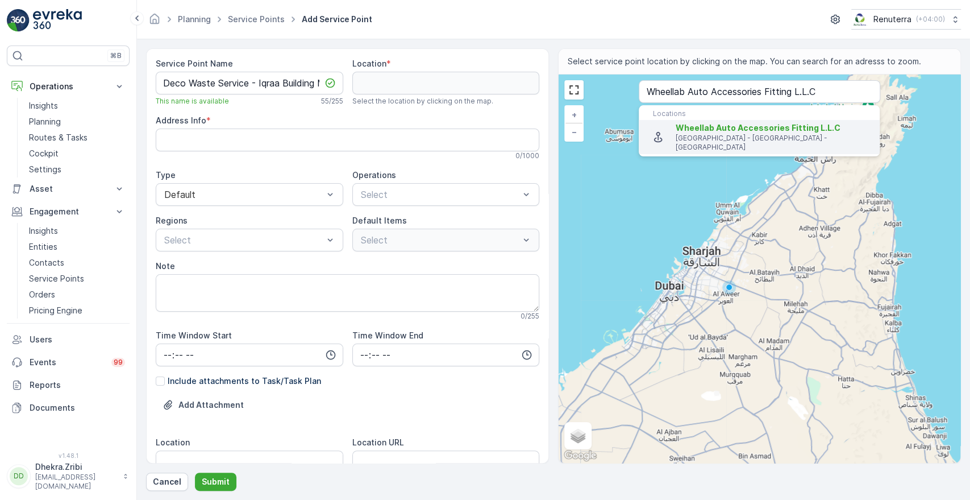
click at [695, 131] on span "Wheellab Auto Accessories Fitting L.L.C" at bounding box center [758, 128] width 165 height 10
type input "25.1104882,55.226751"
type Info "[STREET_ADDRESS]"
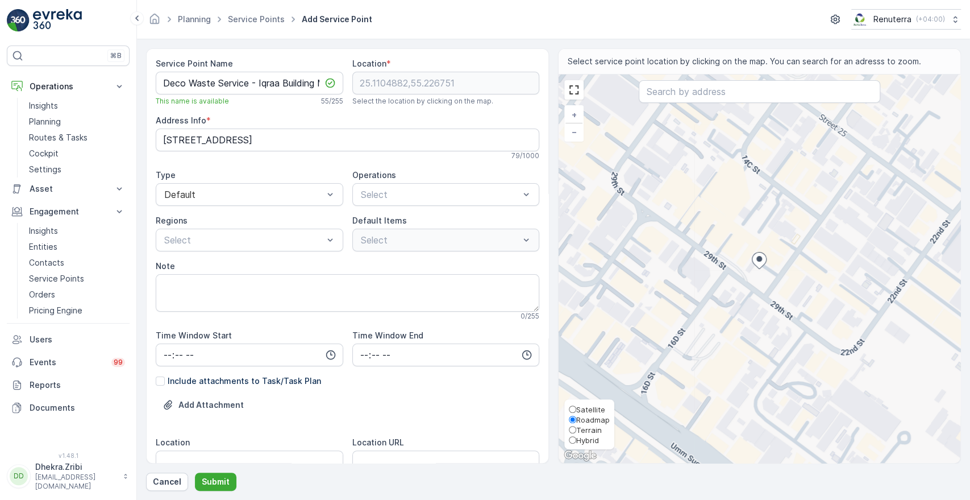
click at [580, 411] on span "Satellite" at bounding box center [590, 409] width 29 height 9
click at [576, 411] on input "Satellite" at bounding box center [572, 408] width 7 height 7
radio input "true"
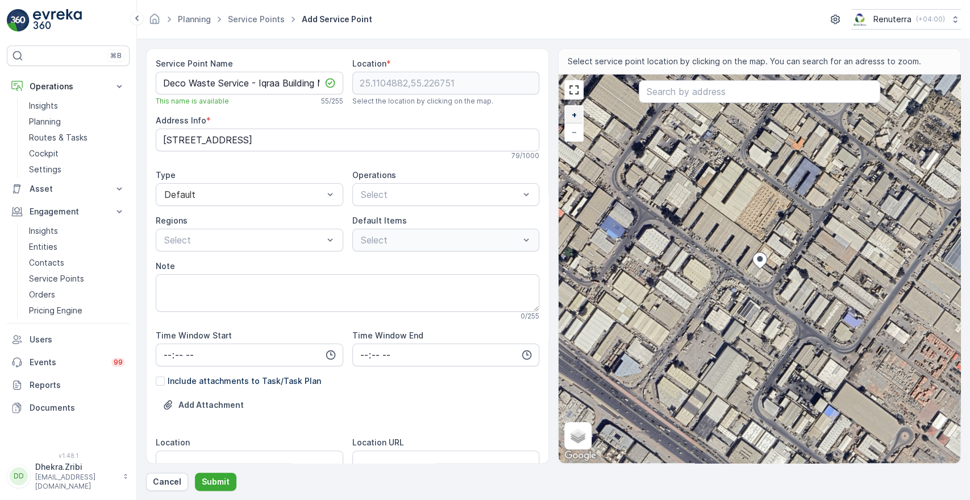
click at [576, 110] on span "+" at bounding box center [574, 115] width 5 height 10
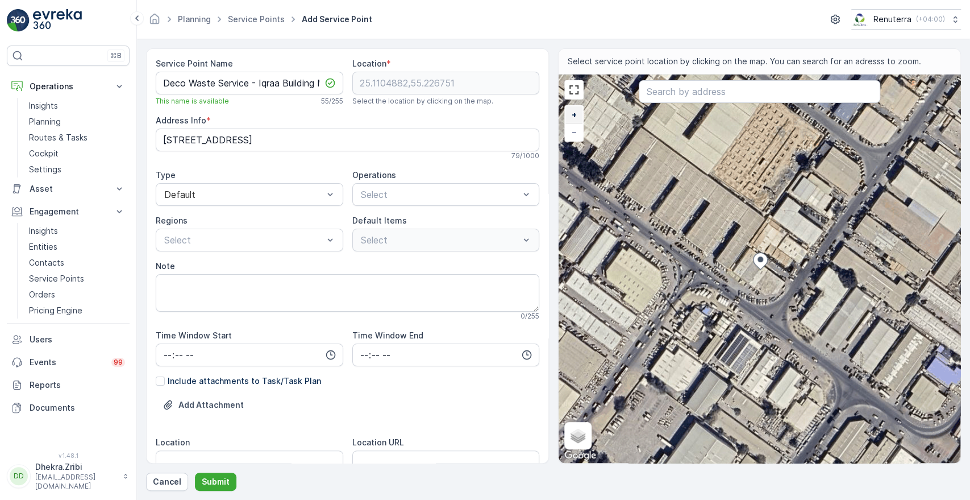
click at [576, 110] on span "+" at bounding box center [574, 115] width 5 height 10
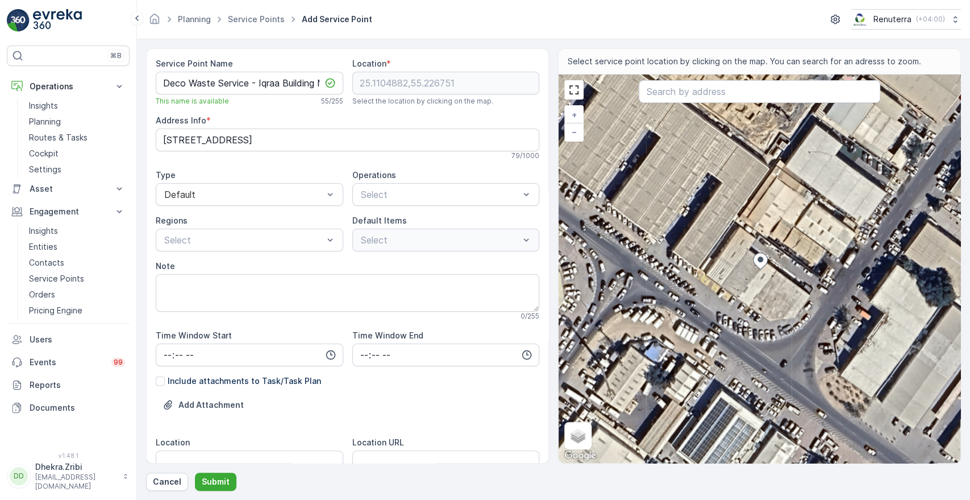
click at [728, 291] on div "+ − Satellite Roadmap Terrain Hybrid Leaflet Keyboard shortcuts Map Data Imager…" at bounding box center [760, 268] width 402 height 388
type input "25.11039454551072,55.22659578614471"
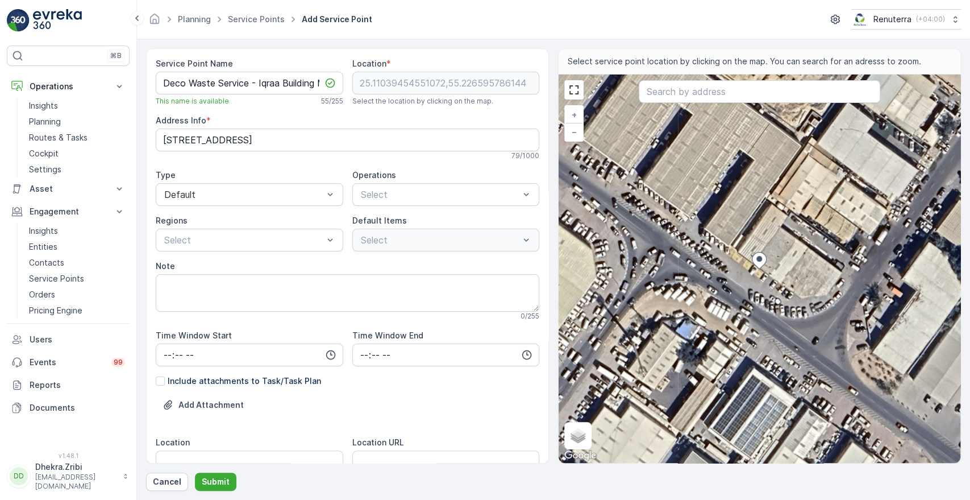
type Info "466G+5MP - Al Quoz - Al Quoz Industrial Area 4 - [GEOGRAPHIC_DATA] - [GEOGRAPHI…"
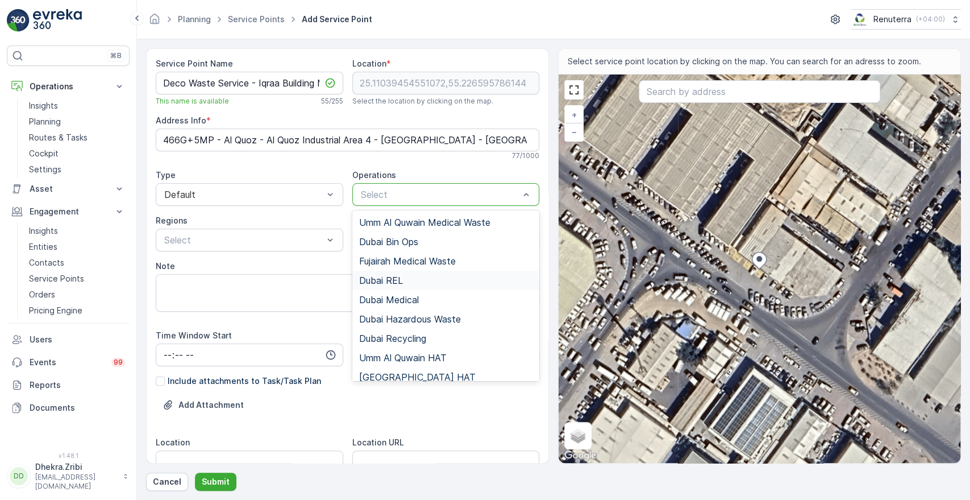
click at [390, 280] on span "Dubai REL" at bounding box center [381, 280] width 44 height 10
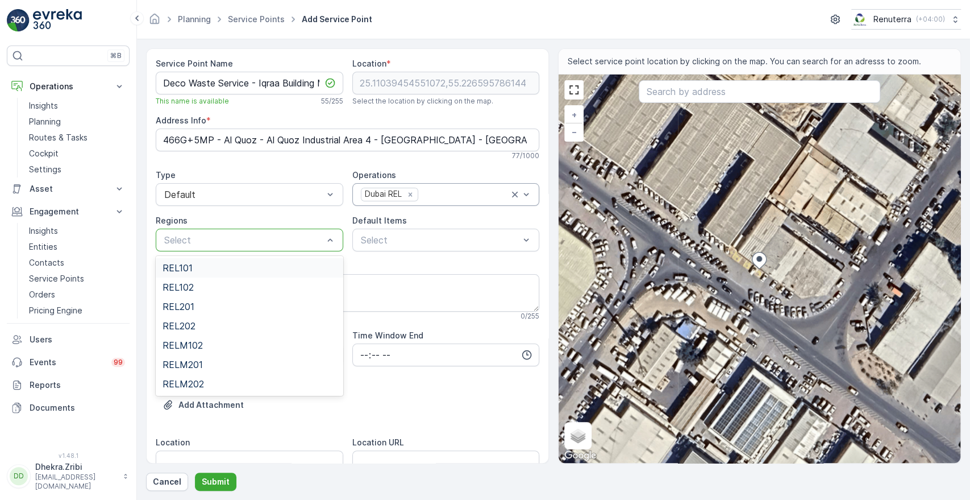
click at [227, 241] on div at bounding box center [243, 240] width 161 height 10
click at [205, 263] on div "REL101" at bounding box center [250, 268] width 174 height 10
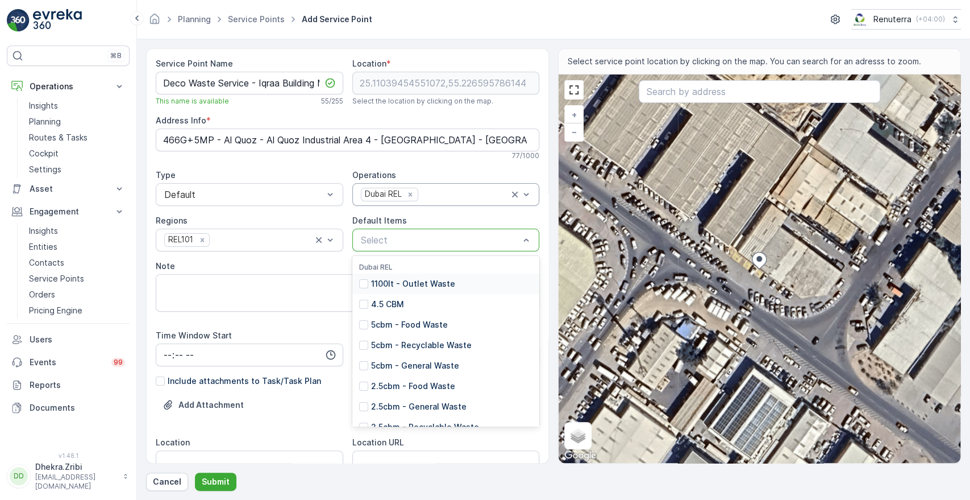
click at [374, 247] on div "Select" at bounding box center [446, 239] width 188 height 23
click at [380, 407] on p "2.5cbm - General Waste" at bounding box center [418, 406] width 95 height 11
click at [515, 235] on div at bounding box center [440, 240] width 161 height 10
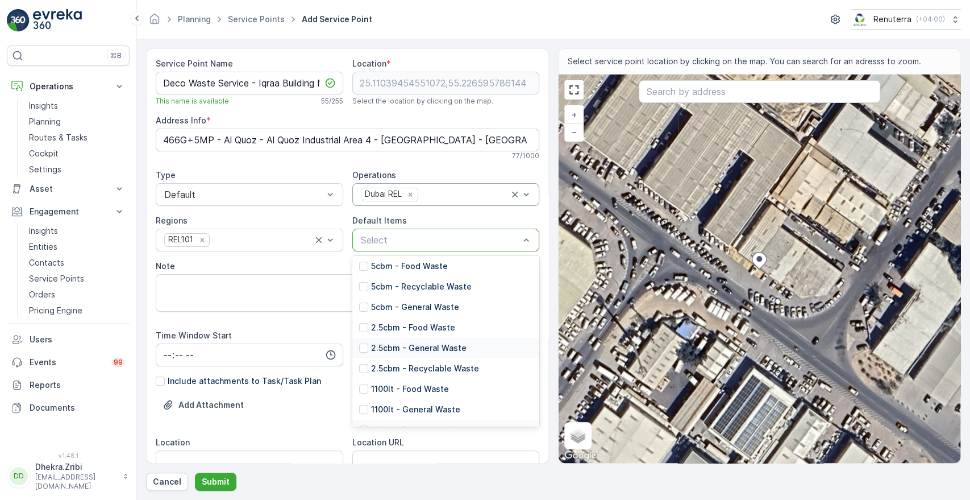
scroll to position [78, 0]
click at [424, 389] on p "1100lt - General Waste" at bounding box center [415, 389] width 89 height 11
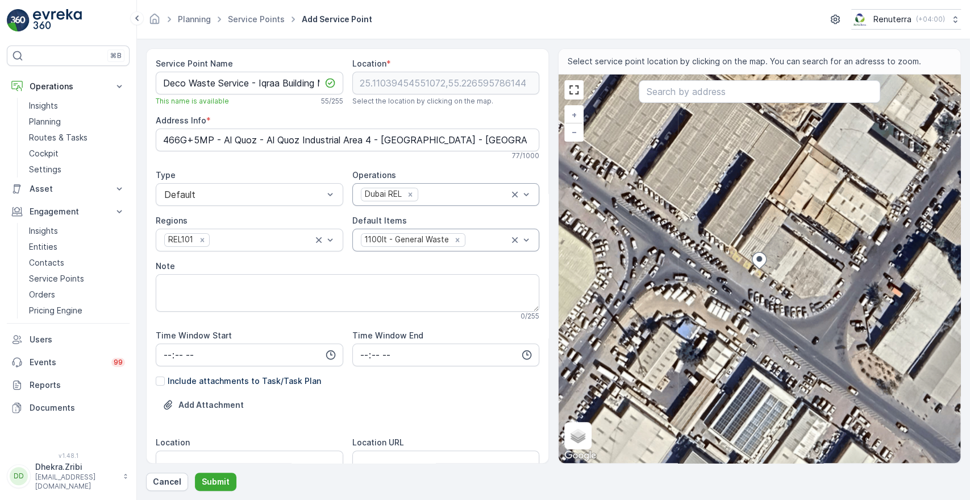
click at [424, 389] on div "Service Point Name Deco Waste Service - Iqraa Building Materials | Al Quoz This…" at bounding box center [348, 424] width 384 height 733
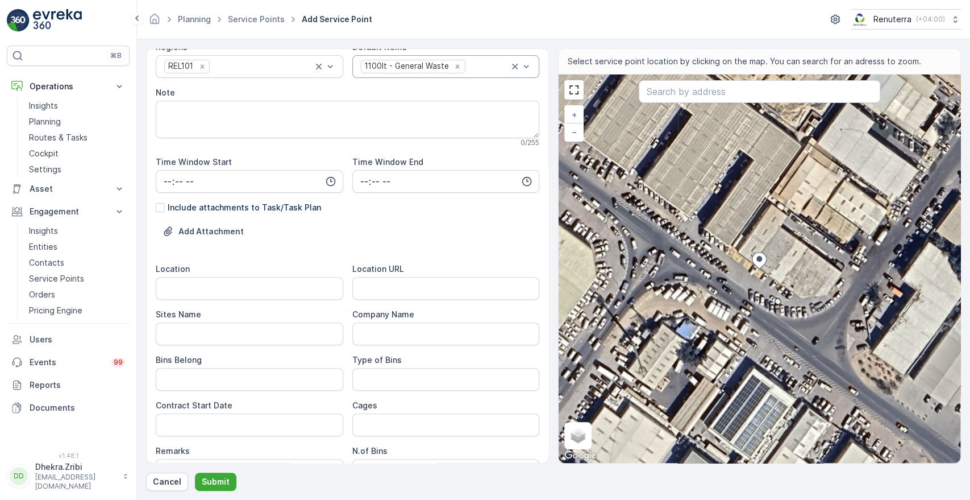
scroll to position [177, 0]
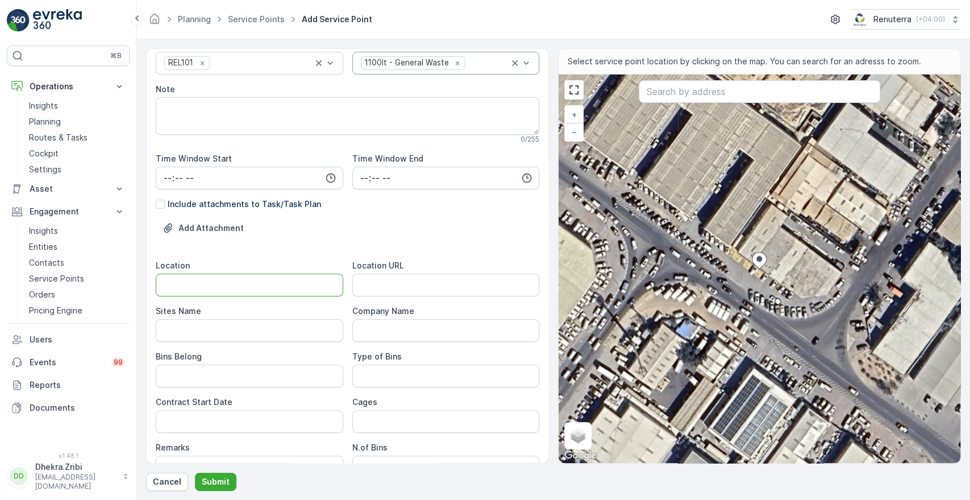
click at [260, 285] on input "Location" at bounding box center [250, 284] width 188 height 23
type input "Al Quoz"
click at [231, 329] on Name "Sites Name" at bounding box center [250, 330] width 188 height 23
type Name "Al Quoz"
click at [231, 375] on Belong "Bins Belong" at bounding box center [250, 375] width 188 height 23
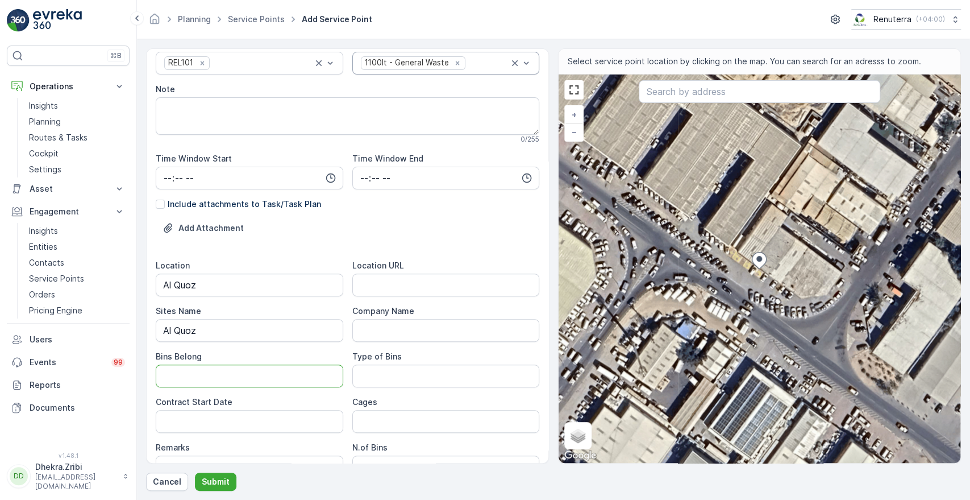
type Belong "Client"
click at [380, 375] on Bins "Type of Bins" at bounding box center [446, 375] width 188 height 23
type Bins "1.1 CBM"
click at [236, 426] on Date "Contract Start Date" at bounding box center [250, 421] width 188 height 23
type Date "[DATE]"
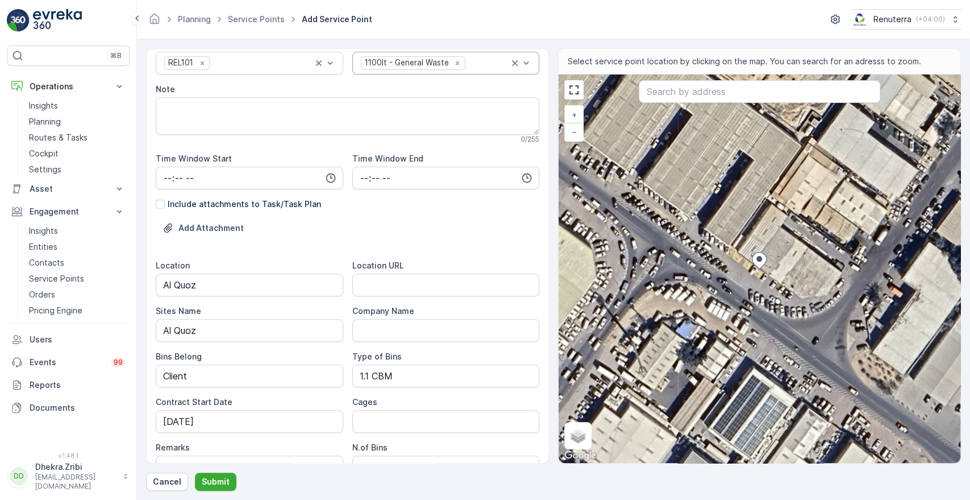
click at [281, 443] on div "Remarks" at bounding box center [250, 447] width 188 height 11
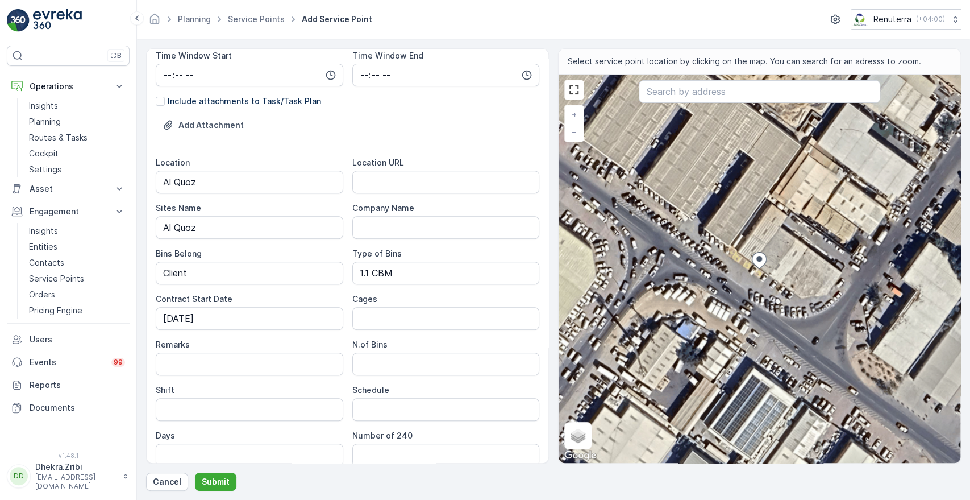
scroll to position [303, 0]
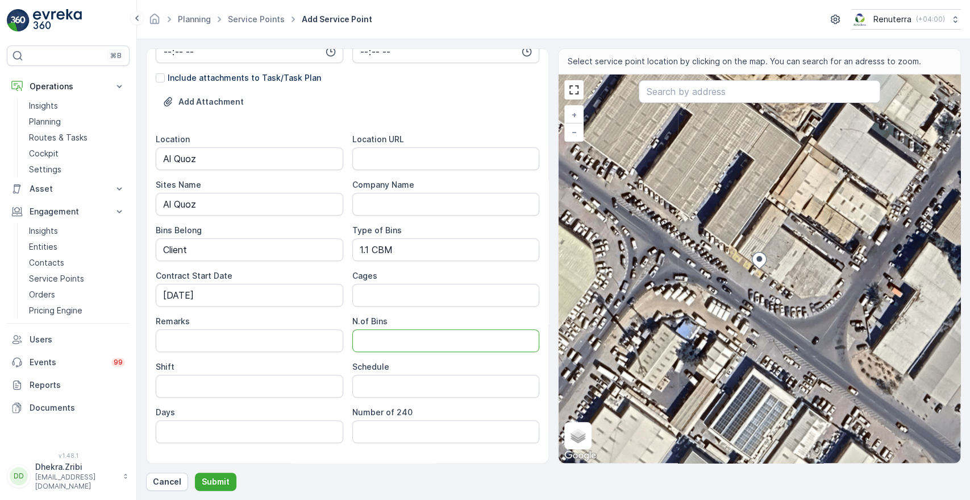
click at [401, 339] on Bins "N.of Bins" at bounding box center [446, 340] width 188 height 23
type Bins "1"
click at [283, 390] on input "Shift" at bounding box center [250, 386] width 188 height 23
type input "Day Shift"
click at [374, 395] on input "Schedule" at bounding box center [446, 386] width 188 height 23
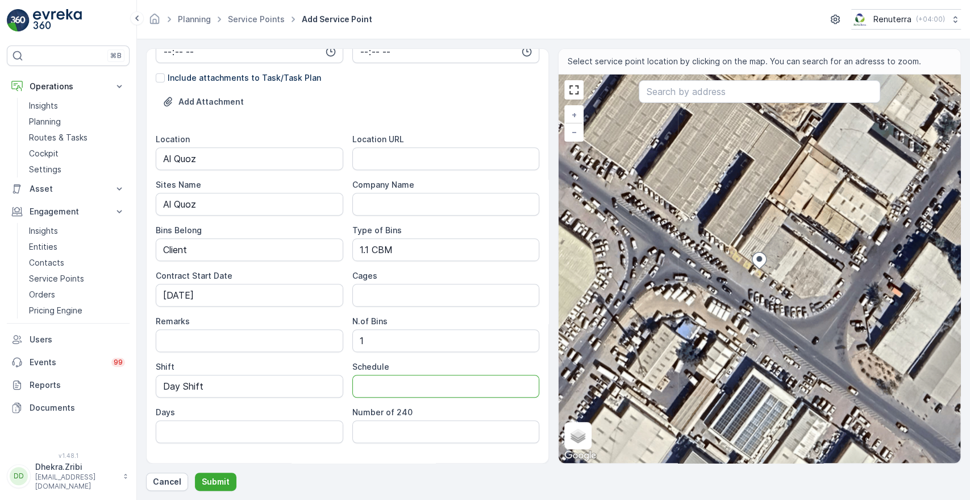
type input "Weekly 1 Time"
click at [256, 437] on input "Days" at bounding box center [250, 431] width 188 height 23
type input "Mon"
click at [483, 157] on URL "Location URL" at bounding box center [446, 158] width 188 height 23
paste URL "[URL][DOMAIN_NAME]"
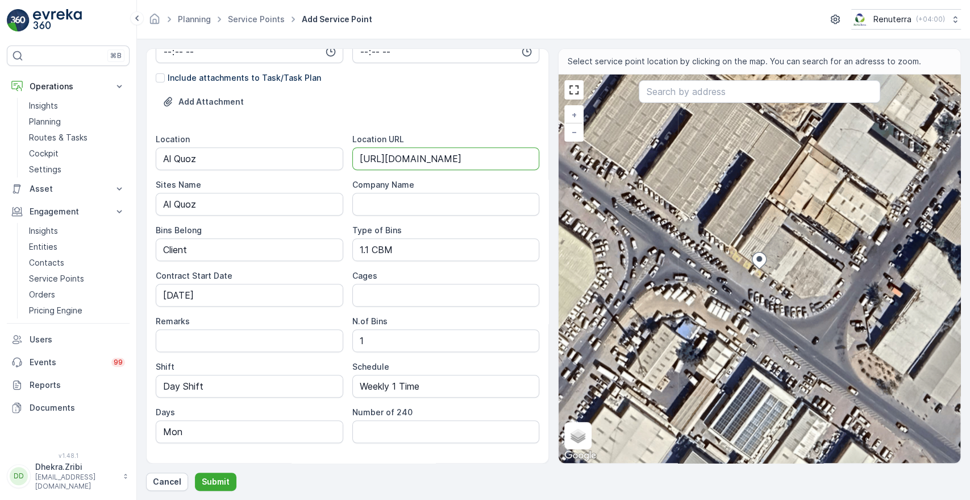
scroll to position [0, 36]
type URL "[URL][DOMAIN_NAME]"
click at [219, 479] on p "Submit" at bounding box center [216, 481] width 28 height 11
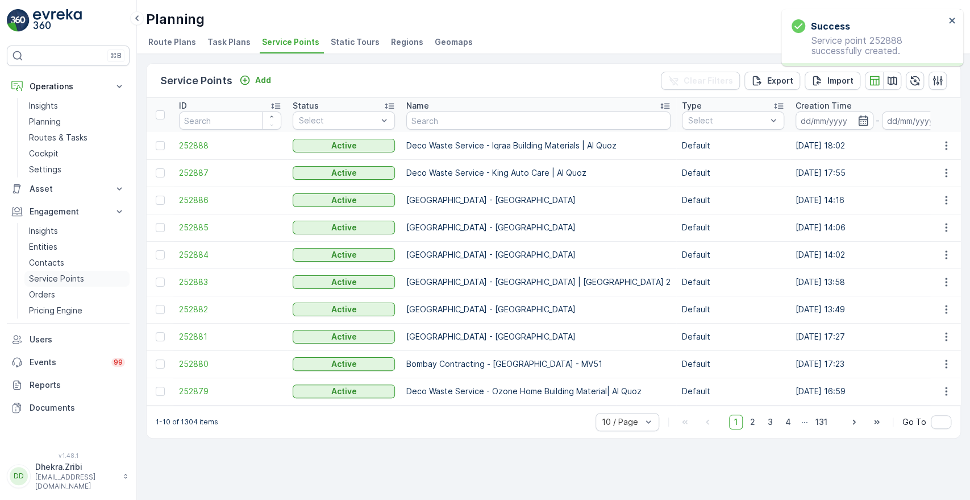
click at [68, 275] on p "Service Points" at bounding box center [56, 278] width 55 height 11
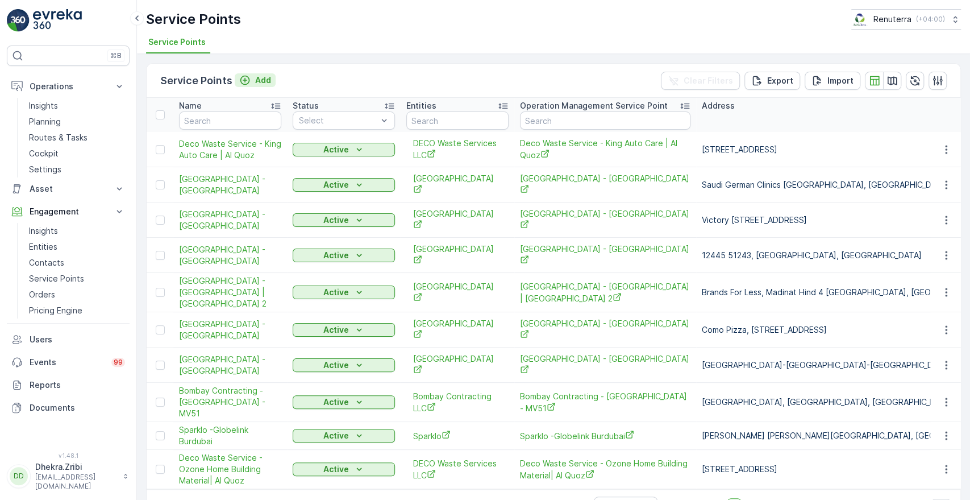
click at [250, 78] on div "Add" at bounding box center [255, 79] width 32 height 11
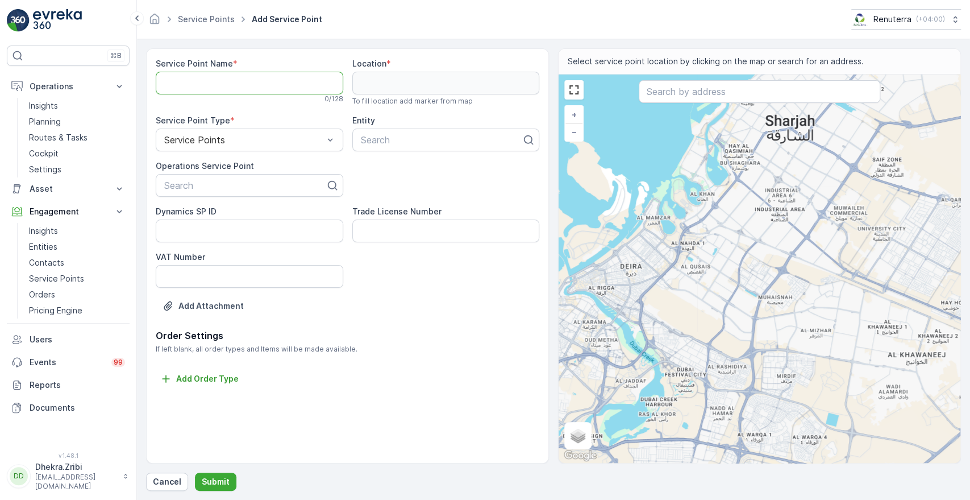
click at [232, 88] on Name "Service Point Name" at bounding box center [250, 83] width 188 height 23
paste Name "Deco Waste Service - Iqraa Building Materials | Al Quoz"
type Name "Deco Waste Service - Iqraa Building Materials | Al Quoz"
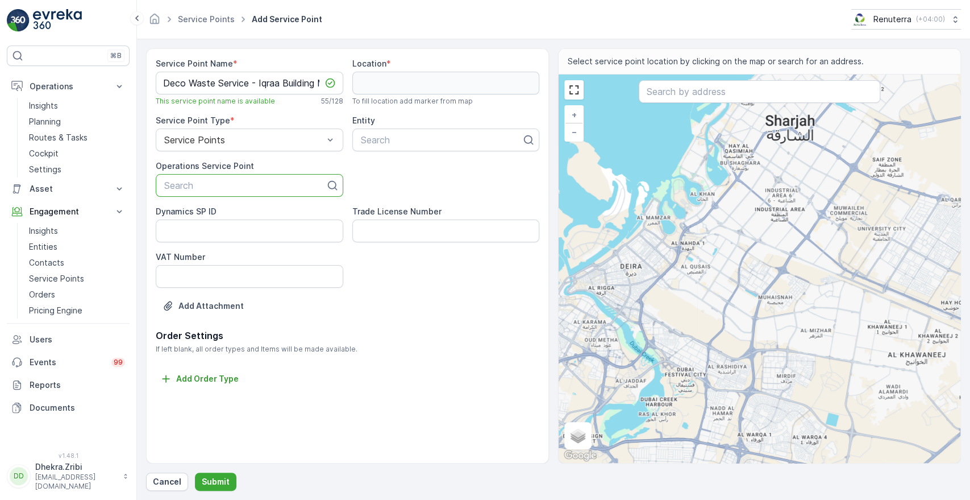
click at [212, 188] on div at bounding box center [245, 185] width 164 height 10
paste input "Deco Waste Service - Iqraa Building Materials | Al Quoz"
type input "Deco Waste Service - Iqraa Building Materials | Al Quoz"
click at [214, 221] on span "Deco Waste Service - Iqraa Building Materials | Al Quoz" at bounding box center [250, 218] width 174 height 20
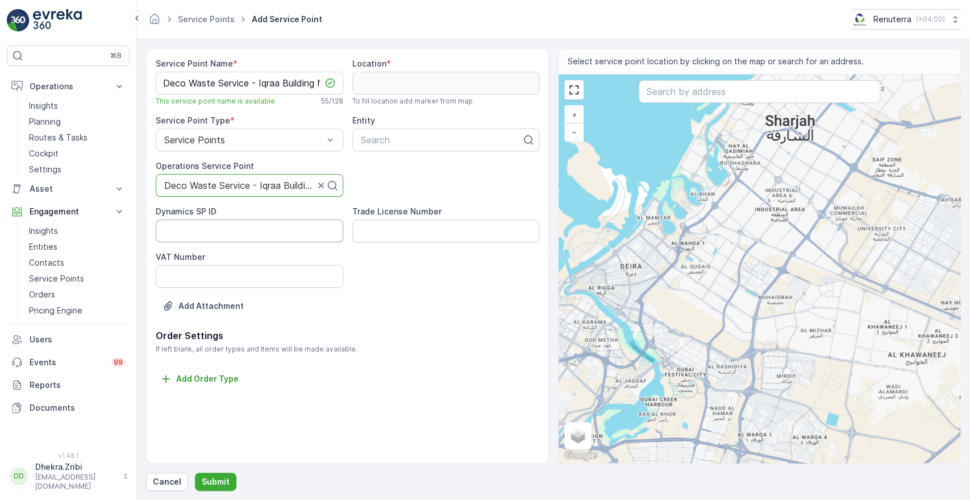
scroll to position [0, 0]
click at [397, 146] on div "Search" at bounding box center [446, 139] width 188 height 23
type input "deco"
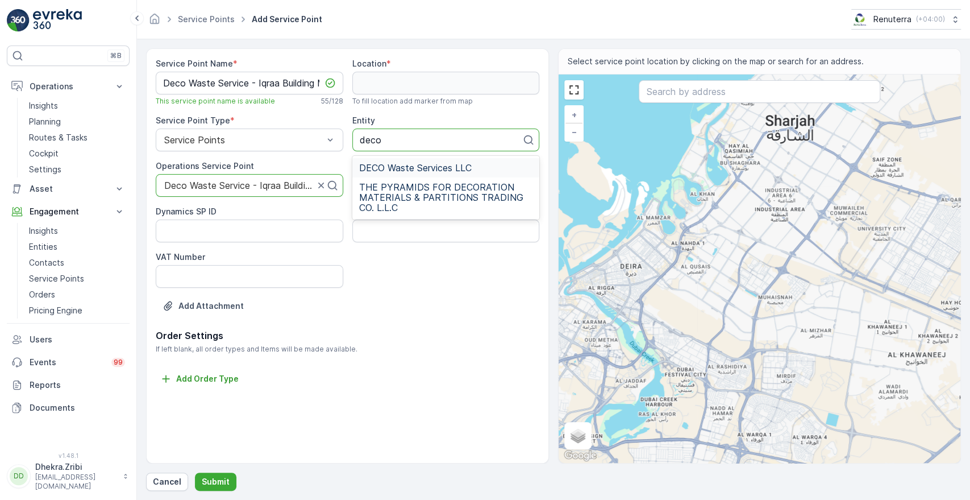
click at [394, 171] on span "DECO Waste Services LLC" at bounding box center [415, 168] width 113 height 10
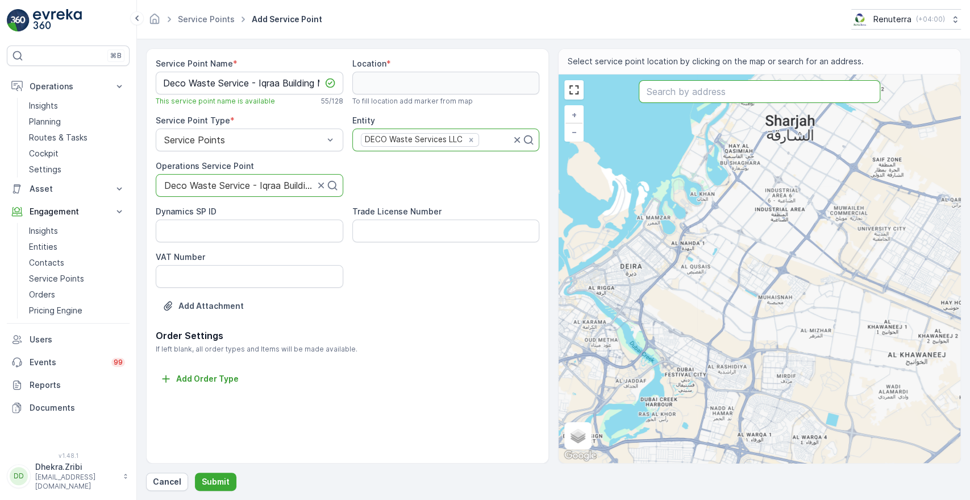
click at [658, 93] on input "text" at bounding box center [759, 91] width 241 height 23
paste input "Wheellab Auto Accessories Fitting L.L.C"
type input "Wheellab Auto Accessories Fitting L.L.C"
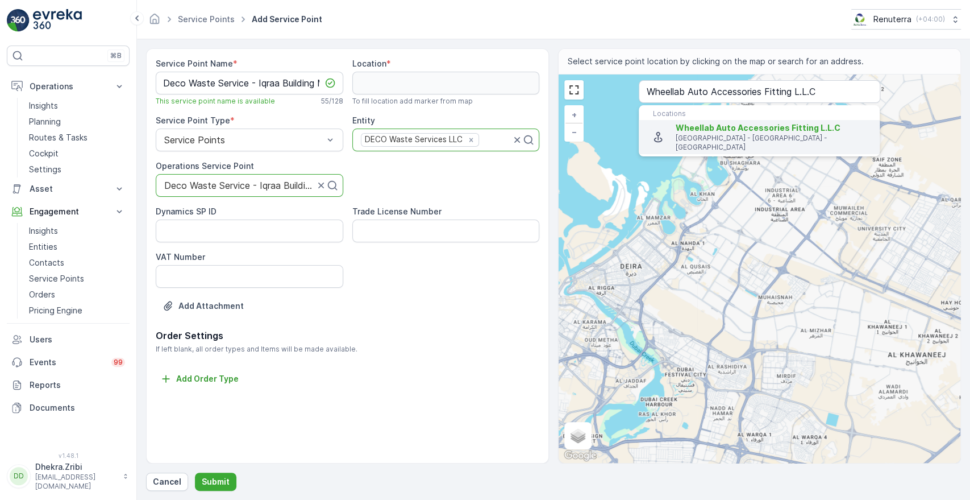
click at [700, 143] on li "Wheellab Auto Accessories Fitting [GEOGRAPHIC_DATA] - [GEOGRAPHIC_DATA] - [GEOG…" at bounding box center [759, 137] width 241 height 34
type input "25.1104882,55.226751"
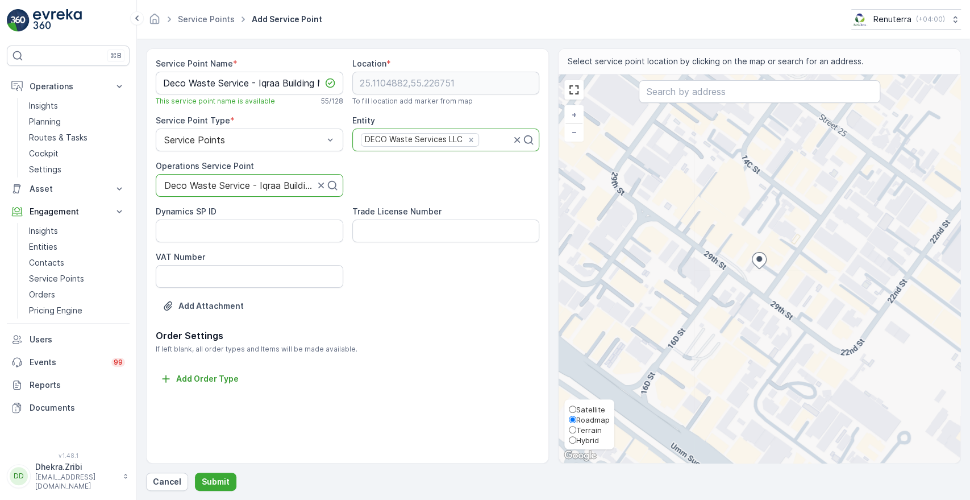
click at [585, 408] on span "Satellite" at bounding box center [590, 409] width 29 height 9
click at [576, 408] on input "Satellite" at bounding box center [572, 408] width 7 height 7
radio input "true"
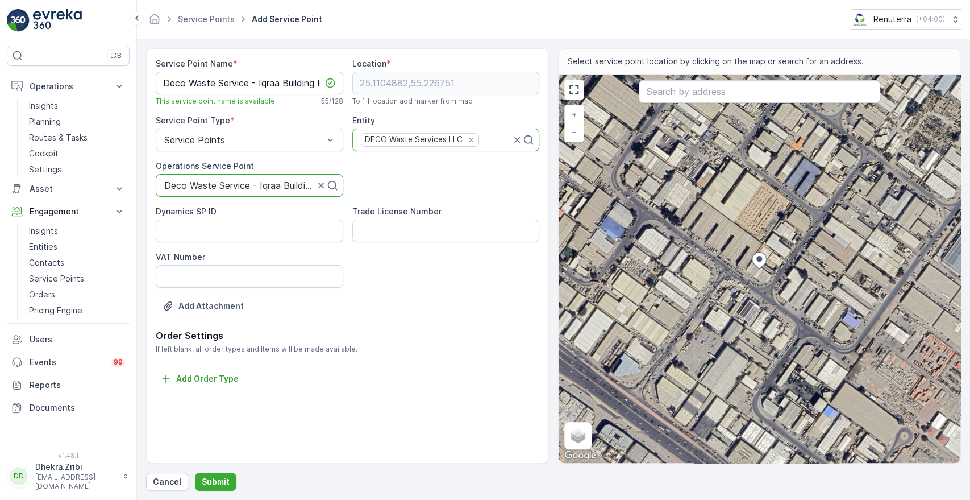
click at [763, 272] on div "+ − Satellite Roadmap Terrain Hybrid Leaflet Keyboard shortcuts Map Data Imager…" at bounding box center [760, 268] width 402 height 388
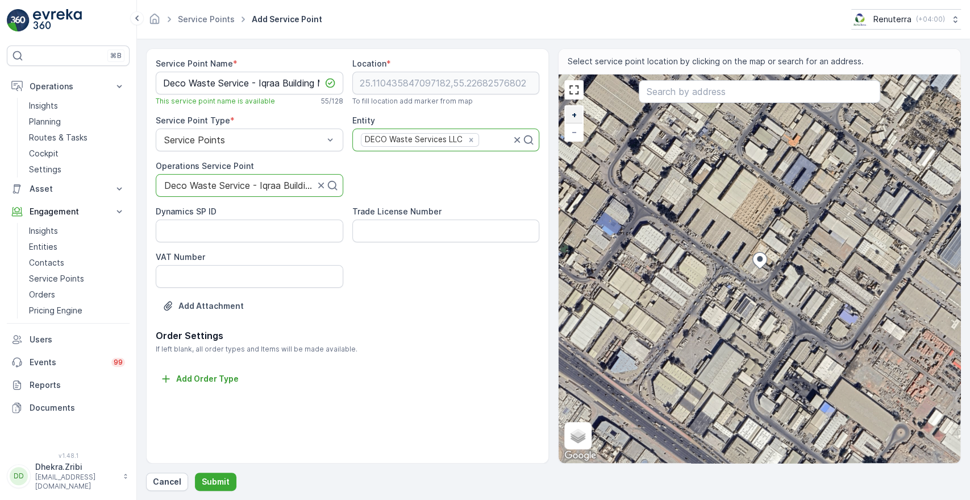
click at [577, 111] on link "+" at bounding box center [574, 114] width 17 height 17
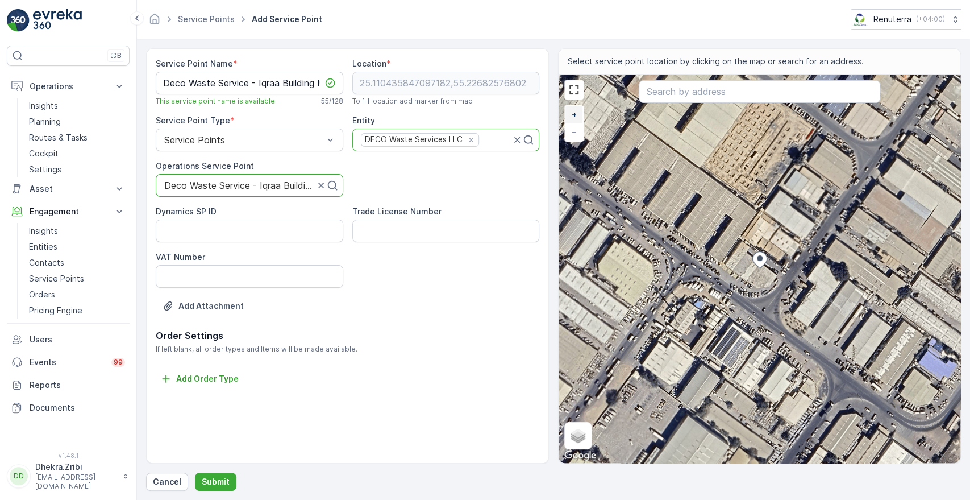
click at [577, 111] on link "+" at bounding box center [574, 114] width 17 height 17
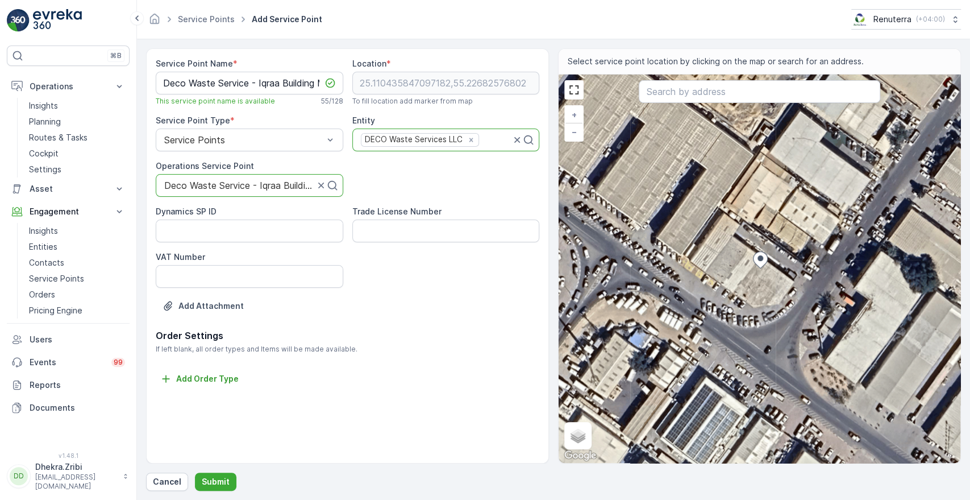
click at [707, 275] on div "+ − Satellite Roadmap Terrain Hybrid Leaflet Keyboard shortcuts Map Data Imager…" at bounding box center [760, 268] width 402 height 388
type input "25.110406711992603,55.22657433605772"
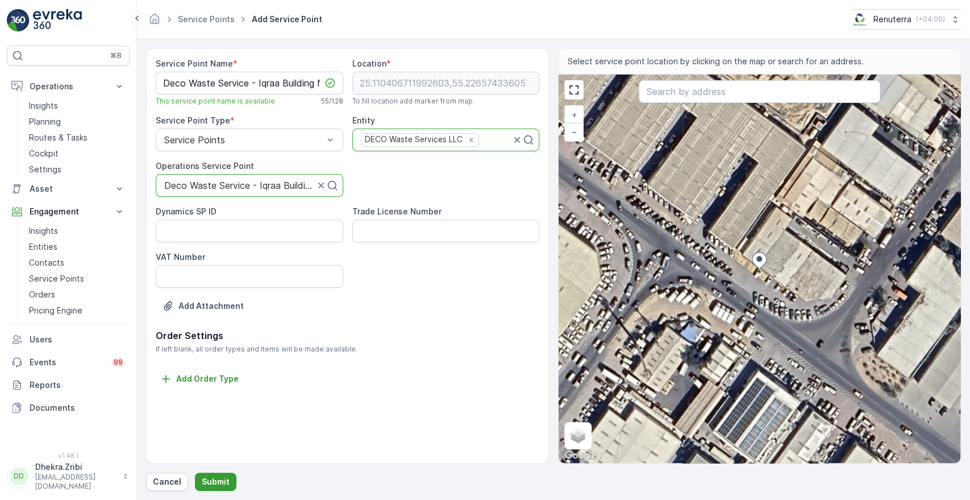
click at [214, 480] on p "Submit" at bounding box center [216, 481] width 28 height 11
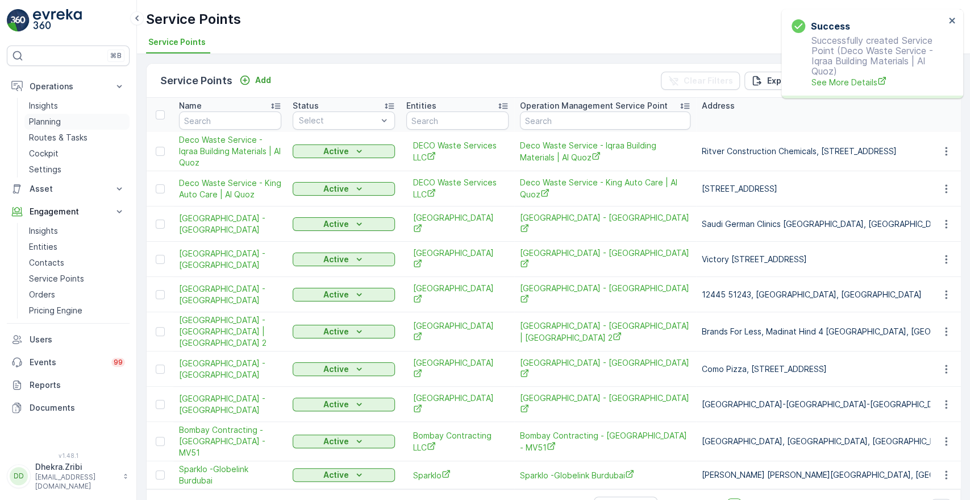
click at [51, 122] on p "Planning" at bounding box center [45, 121] width 32 height 11
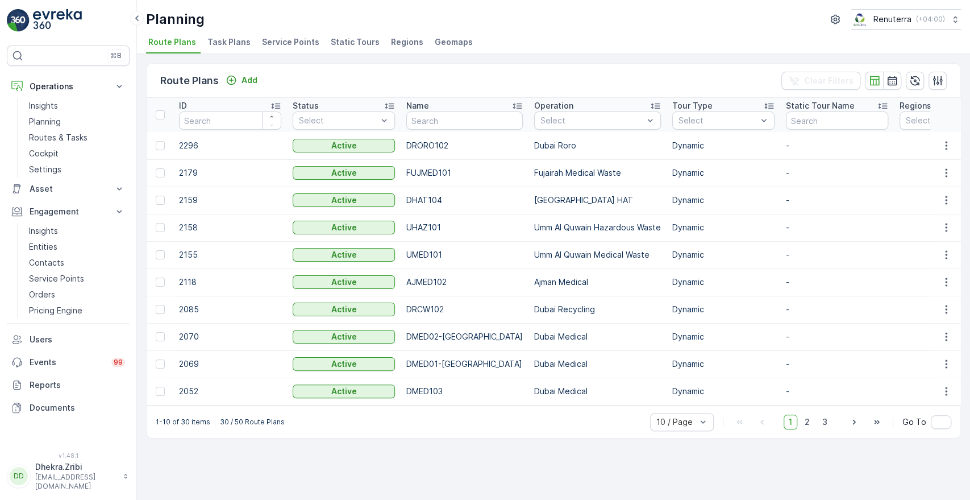
click at [278, 41] on span "Service Points" at bounding box center [290, 41] width 57 height 11
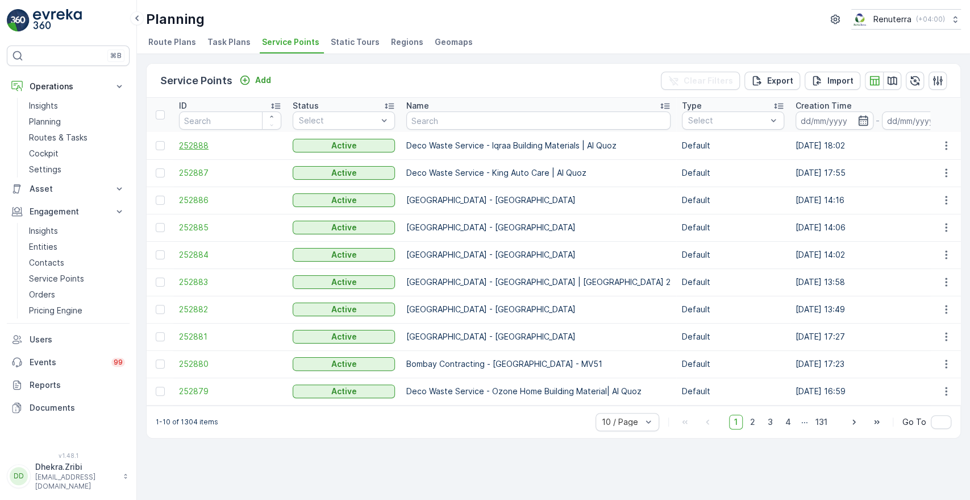
click at [191, 149] on span "252888" at bounding box center [230, 145] width 102 height 11
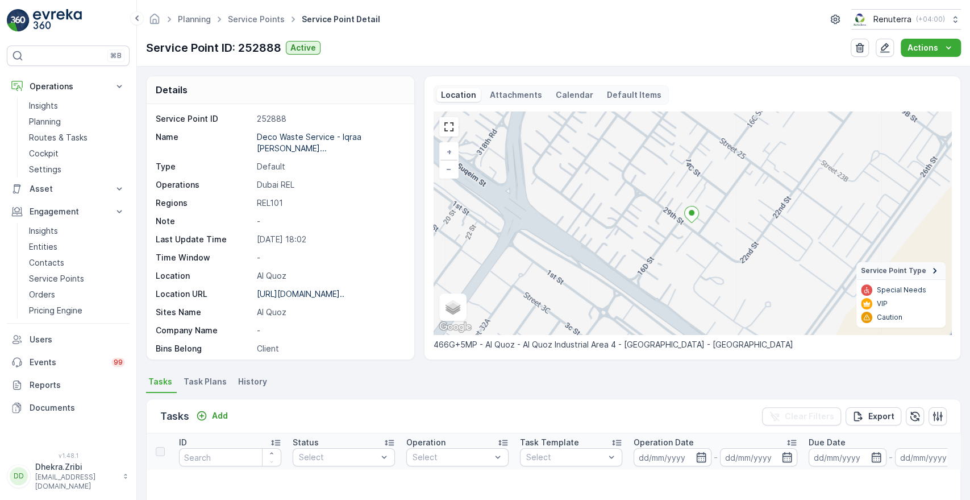
click at [194, 373] on li "Task Plans" at bounding box center [206, 382] width 50 height 19
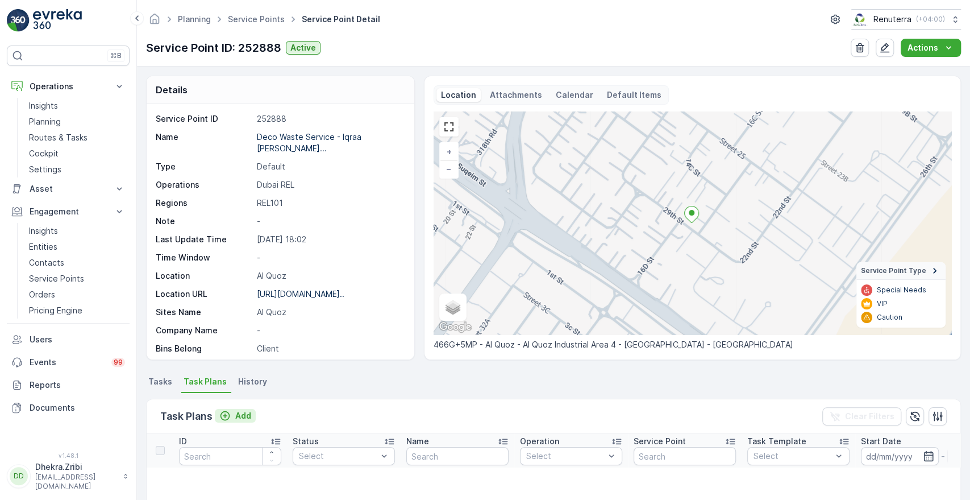
click at [244, 410] on p "Add" at bounding box center [243, 415] width 16 height 11
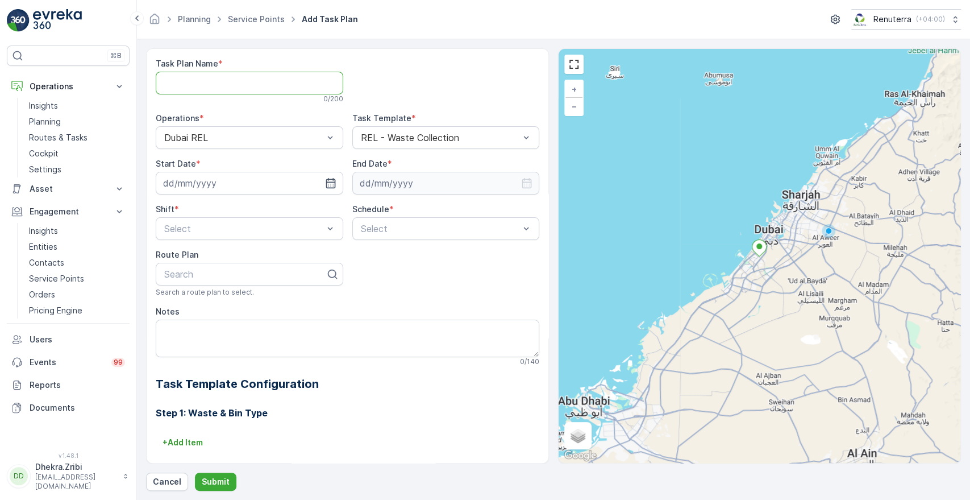
click at [284, 84] on Name "Task Plan Name" at bounding box center [250, 83] width 188 height 23
type Name "REL001"
click at [222, 178] on input at bounding box center [250, 183] width 188 height 23
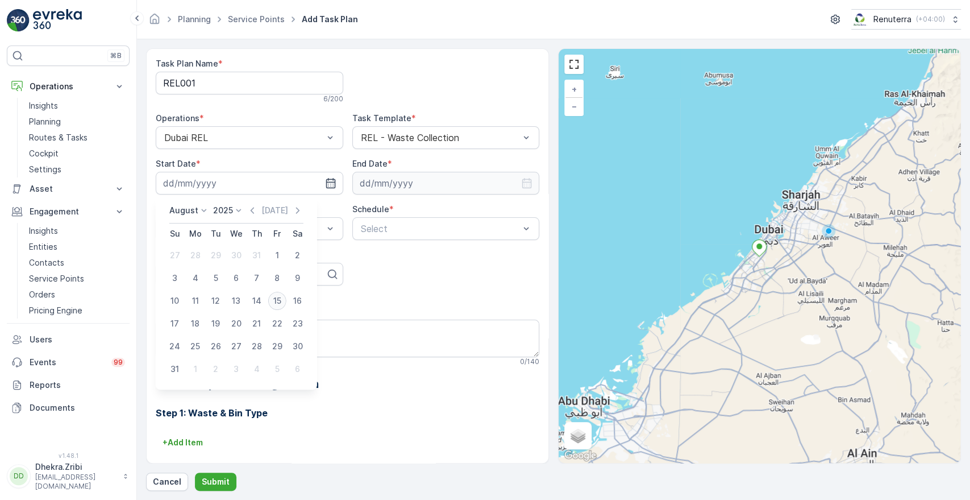
click at [278, 304] on div "15" at bounding box center [277, 301] width 18 height 18
type input "[DATE]"
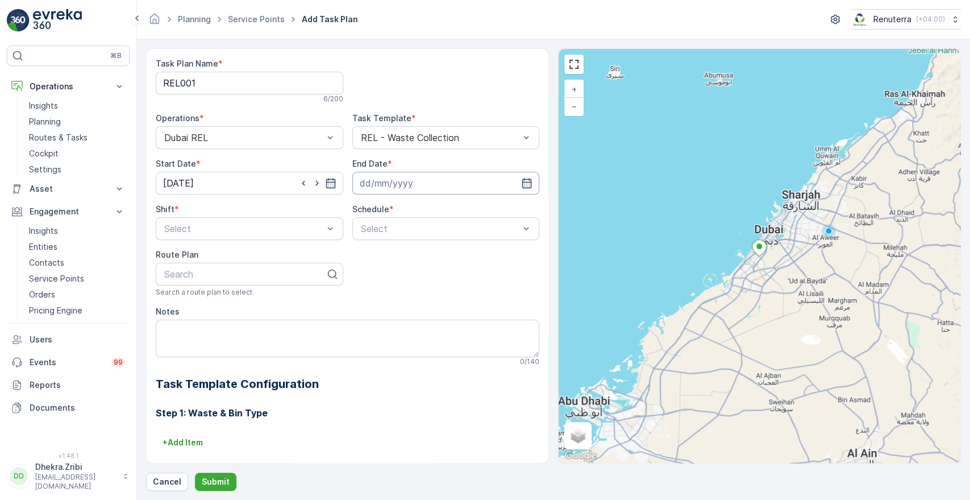
click at [441, 182] on input at bounding box center [446, 183] width 188 height 23
click at [426, 215] on div "2025 2020 2021 2022 2023 2024 2025 2026 2027 2028 2029 2030" at bounding box center [423, 210] width 31 height 11
click at [424, 317] on span "2026" at bounding box center [424, 316] width 19 height 11
click at [397, 211] on icon at bounding box center [398, 210] width 11 height 11
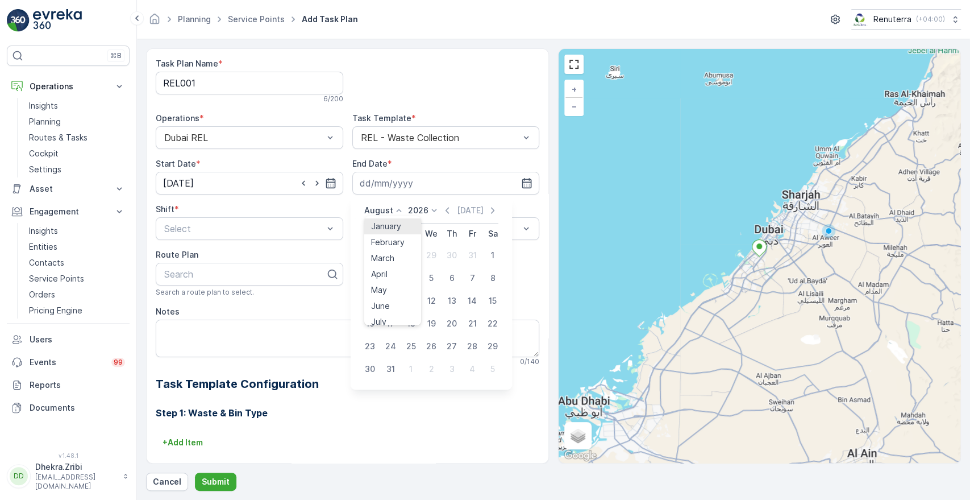
scroll to position [86, 0]
click at [397, 311] on span "December" at bounding box center [391, 314] width 40 height 11
click at [452, 348] on div "31" at bounding box center [452, 346] width 18 height 18
type input "[DATE]"
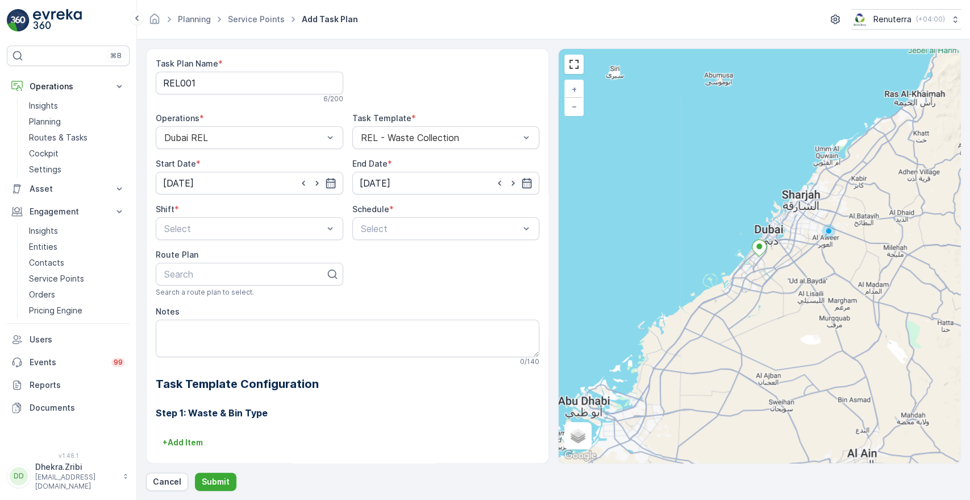
click at [270, 233] on div at bounding box center [243, 228] width 161 height 10
click at [205, 259] on div "Day Shift" at bounding box center [250, 256] width 174 height 10
click at [416, 223] on div at bounding box center [440, 228] width 161 height 10
click at [373, 276] on span "Weekly" at bounding box center [374, 276] width 30 height 10
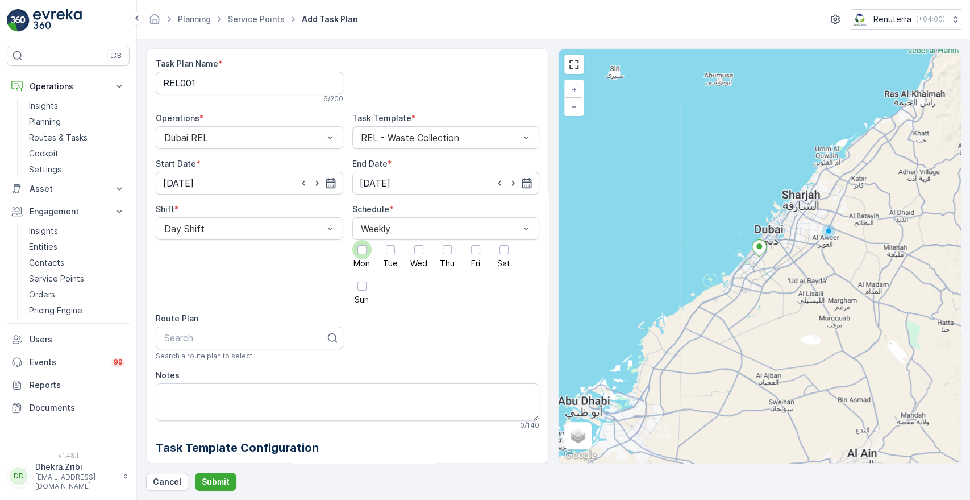
click at [362, 252] on div at bounding box center [362, 249] width 9 height 9
click at [362, 240] on input "Mon" at bounding box center [362, 240] width 0 height 0
click at [229, 347] on div "Search" at bounding box center [250, 337] width 188 height 23
type input "dre"
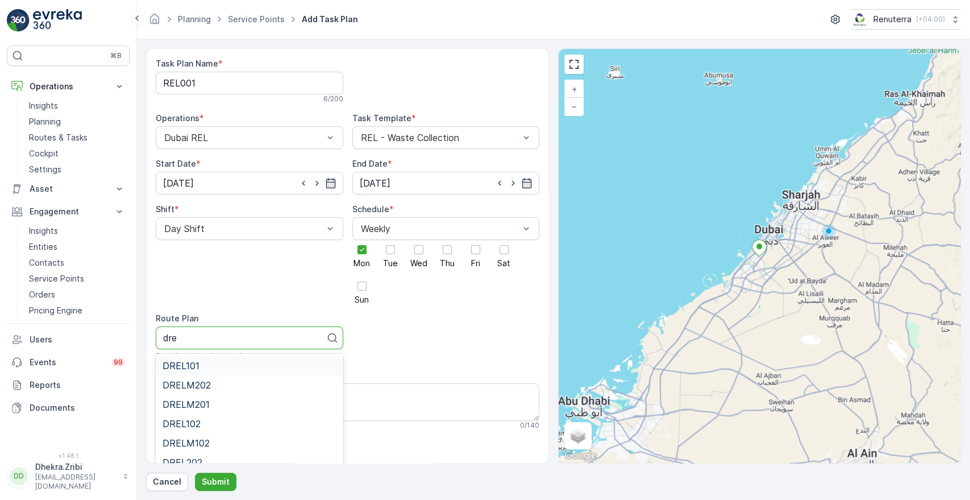
click at [225, 369] on div "DREL101" at bounding box center [250, 365] width 174 height 10
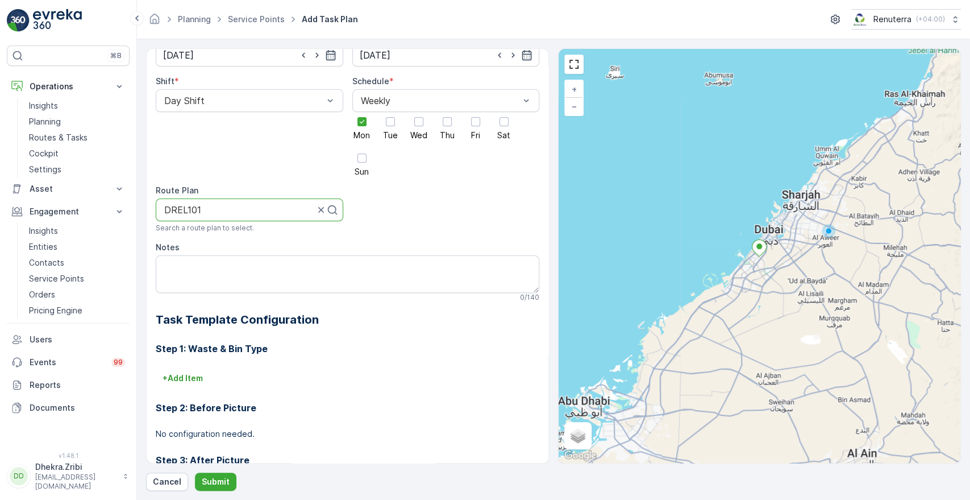
scroll to position [151, 0]
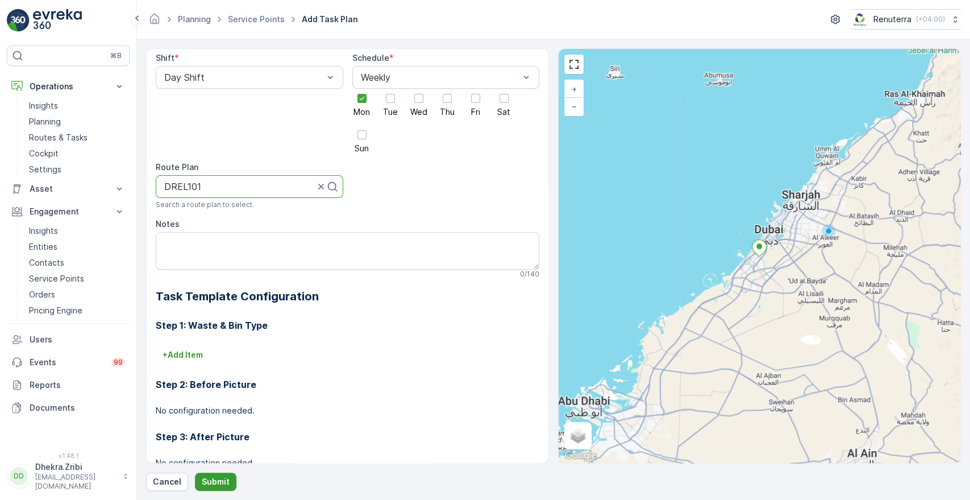
click at [218, 479] on p "Submit" at bounding box center [216, 481] width 28 height 11
